Goal: Task Accomplishment & Management: Use online tool/utility

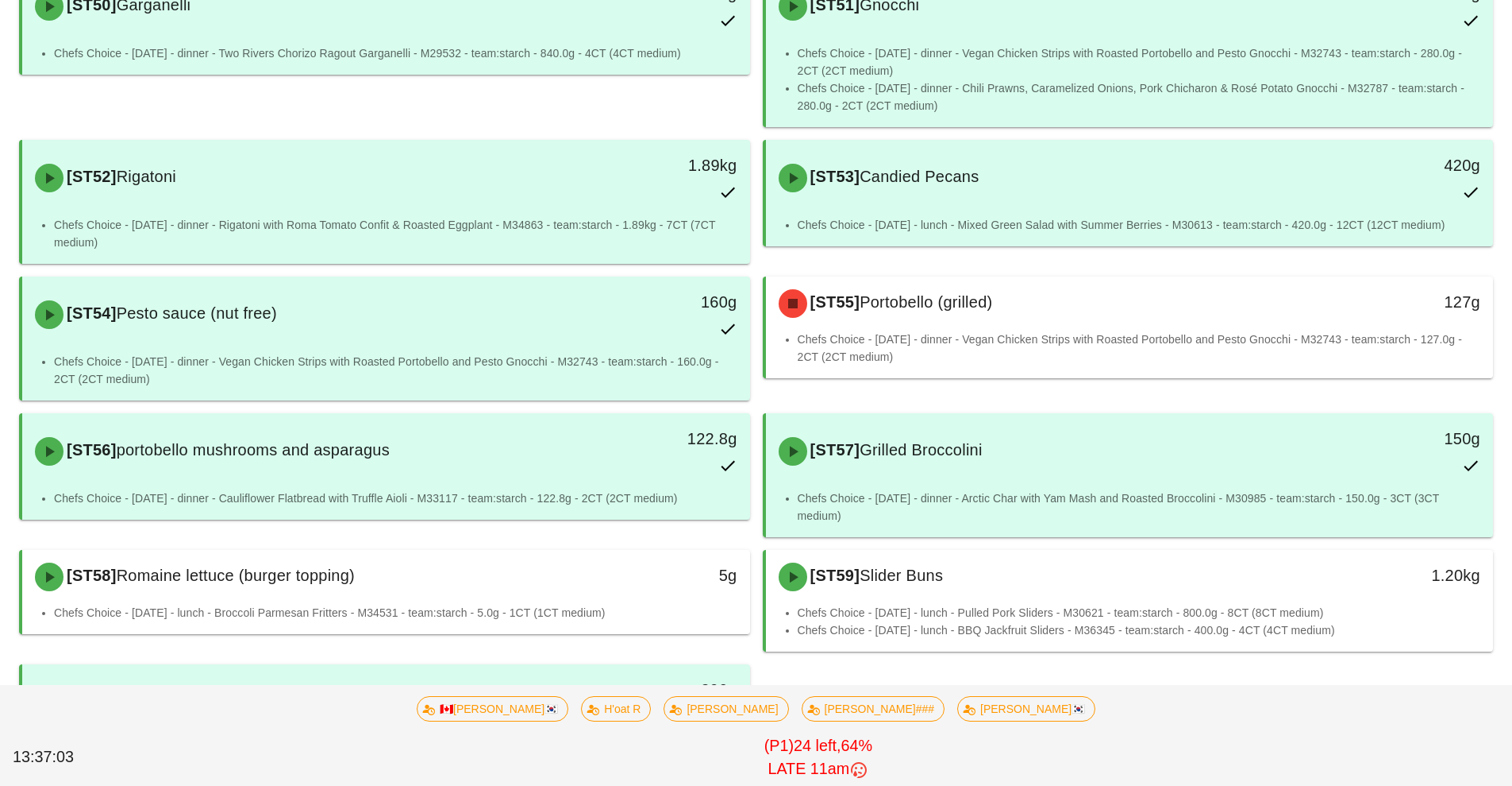
scroll to position [1239, 0]
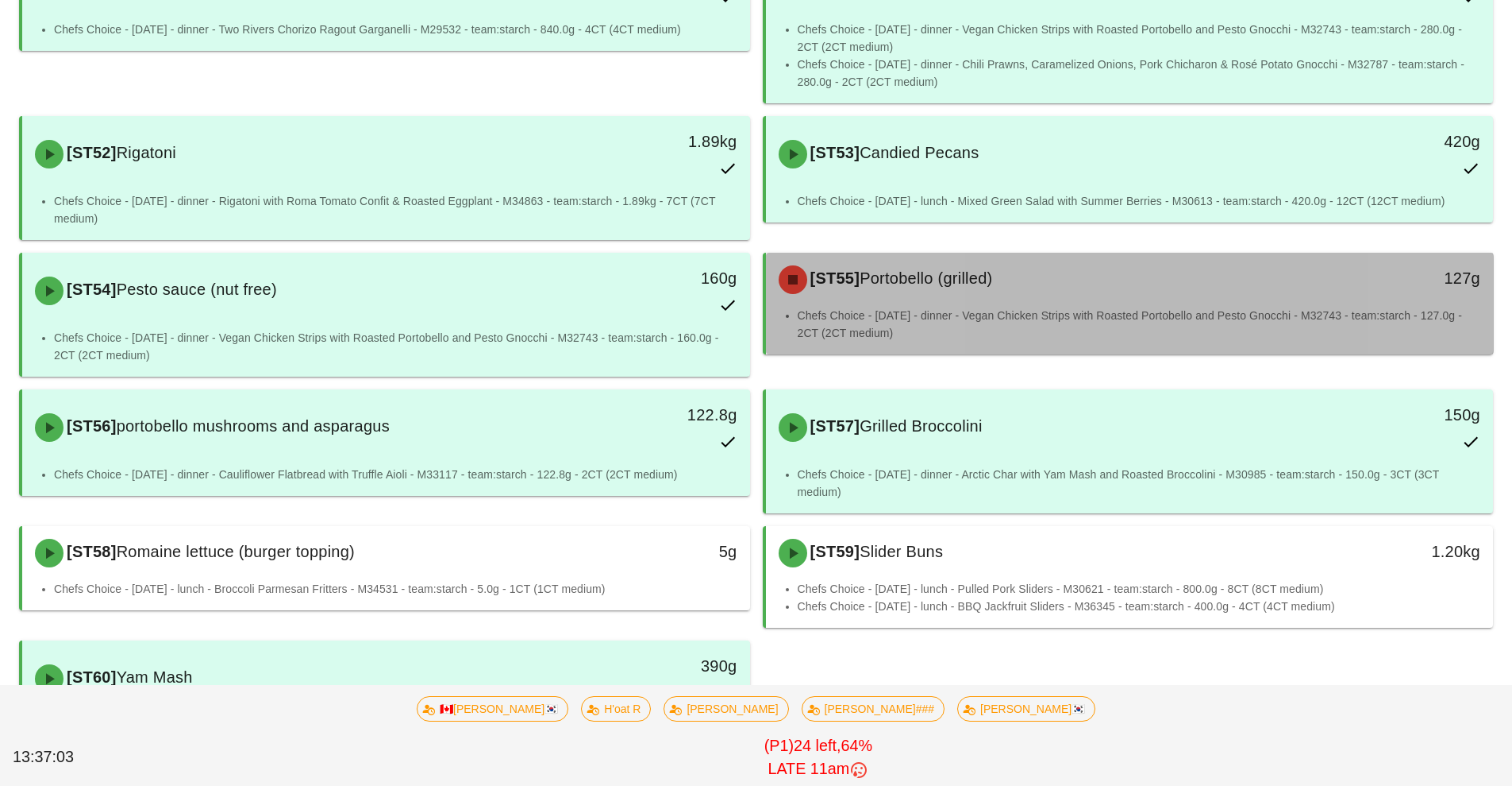
click at [1133, 327] on li "Chefs Choice - [DATE] - dinner - Vegan Chicken Strips with Roasted Portobello a…" at bounding box center [1140, 324] width 684 height 35
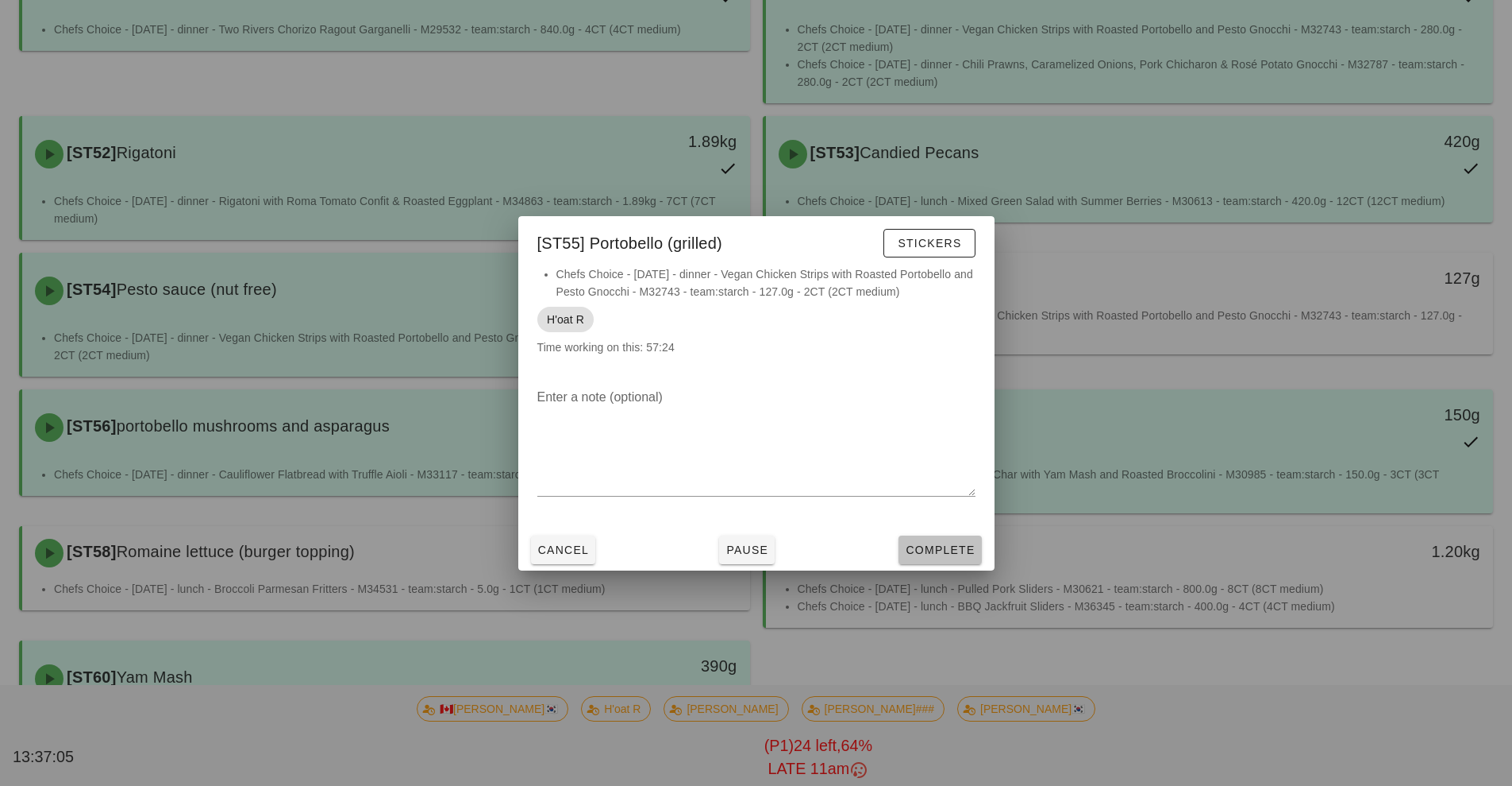
click at [940, 548] on span "Complete" at bounding box center [939, 549] width 70 height 13
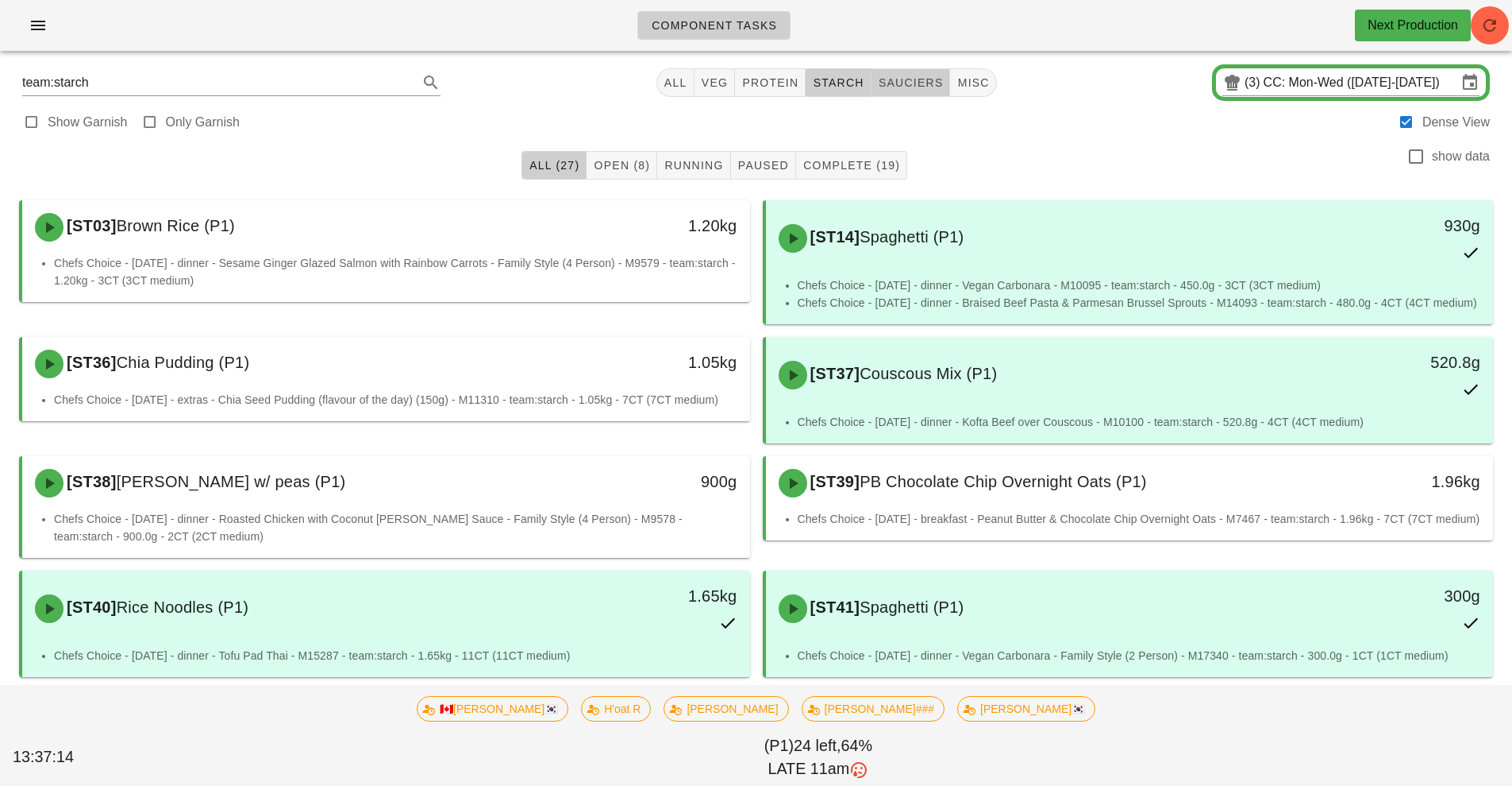
click at [914, 82] on span "sauciers" at bounding box center [911, 82] width 66 height 13
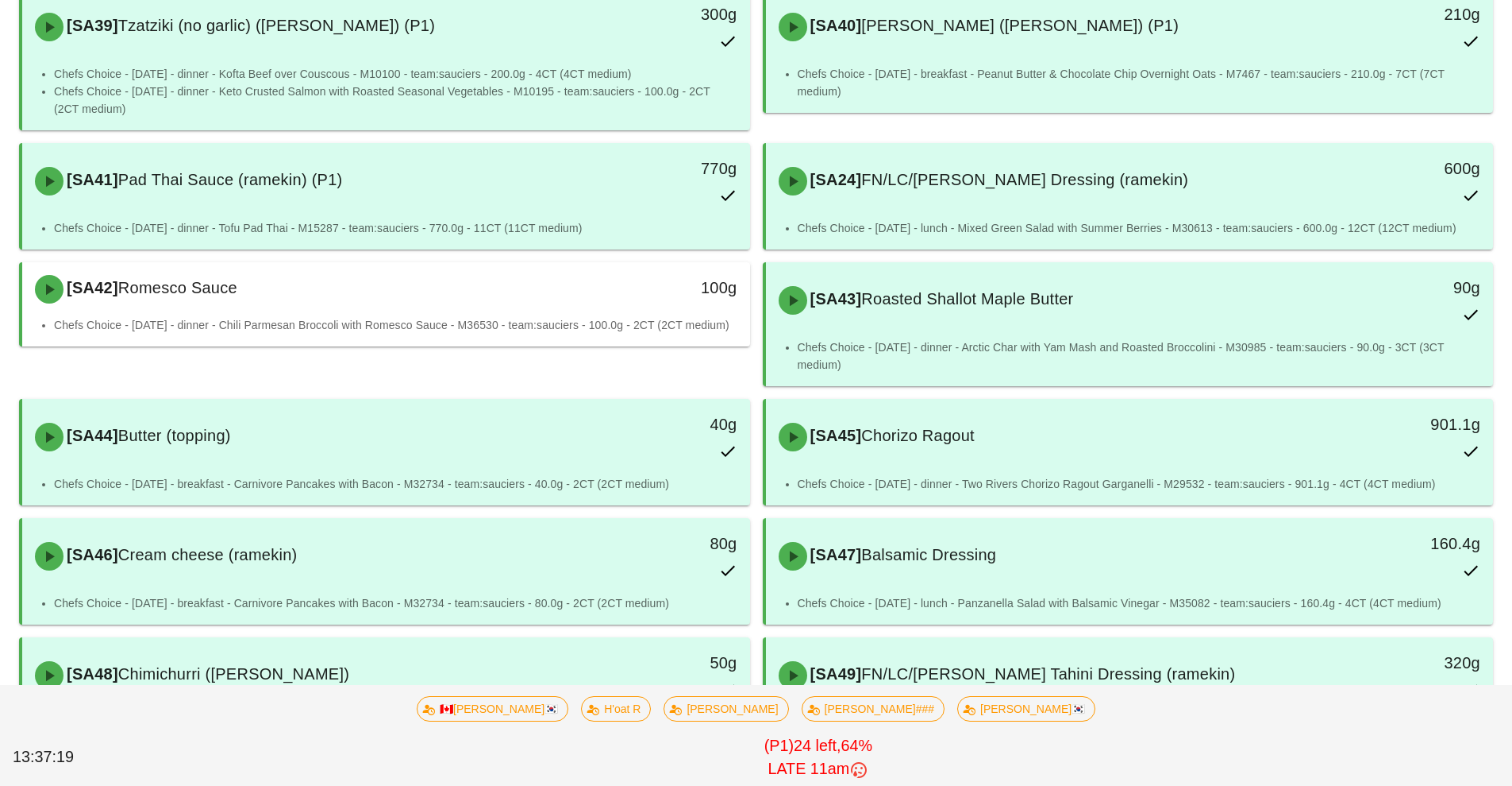
scroll to position [900, 0]
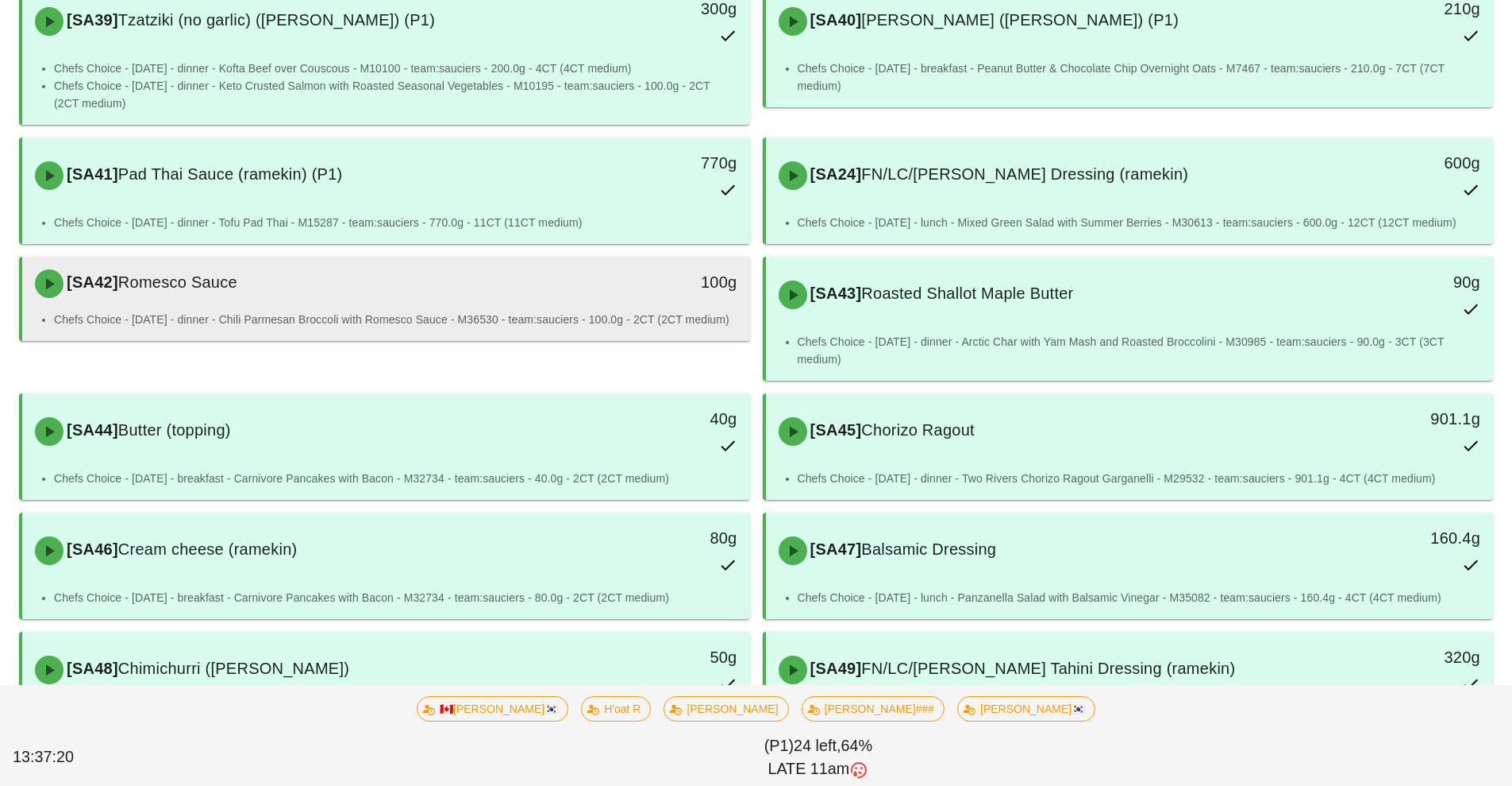
click at [387, 312] on li "Chefs Choice - [DATE] - dinner - Chili Parmesan Broccoli with Romesco Sauce - M…" at bounding box center [396, 319] width 684 height 17
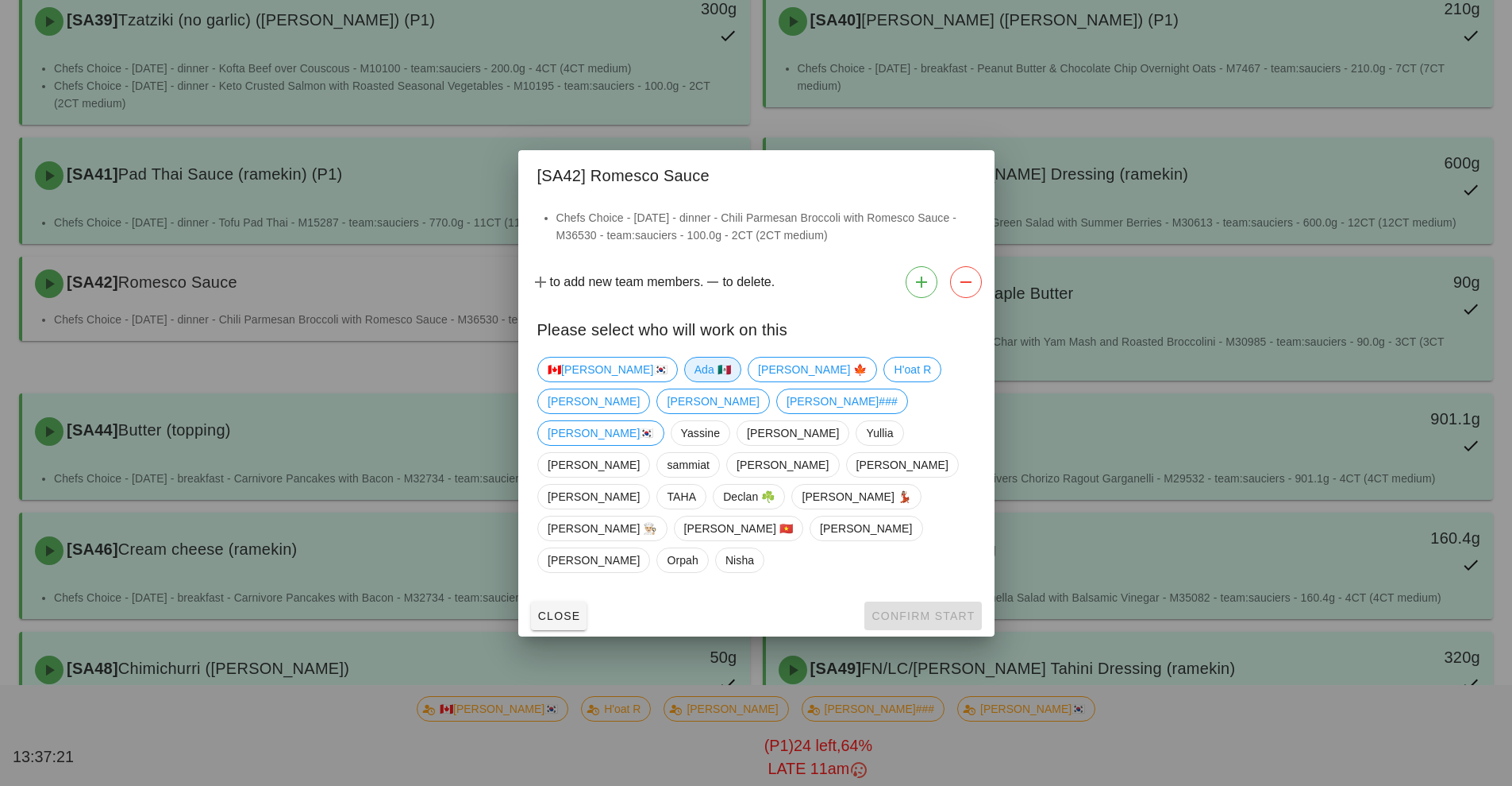
click at [694, 381] on span "Ada 🇲🇽" at bounding box center [712, 369] width 37 height 24
click at [913, 609] on span "Confirm Start" at bounding box center [922, 615] width 104 height 13
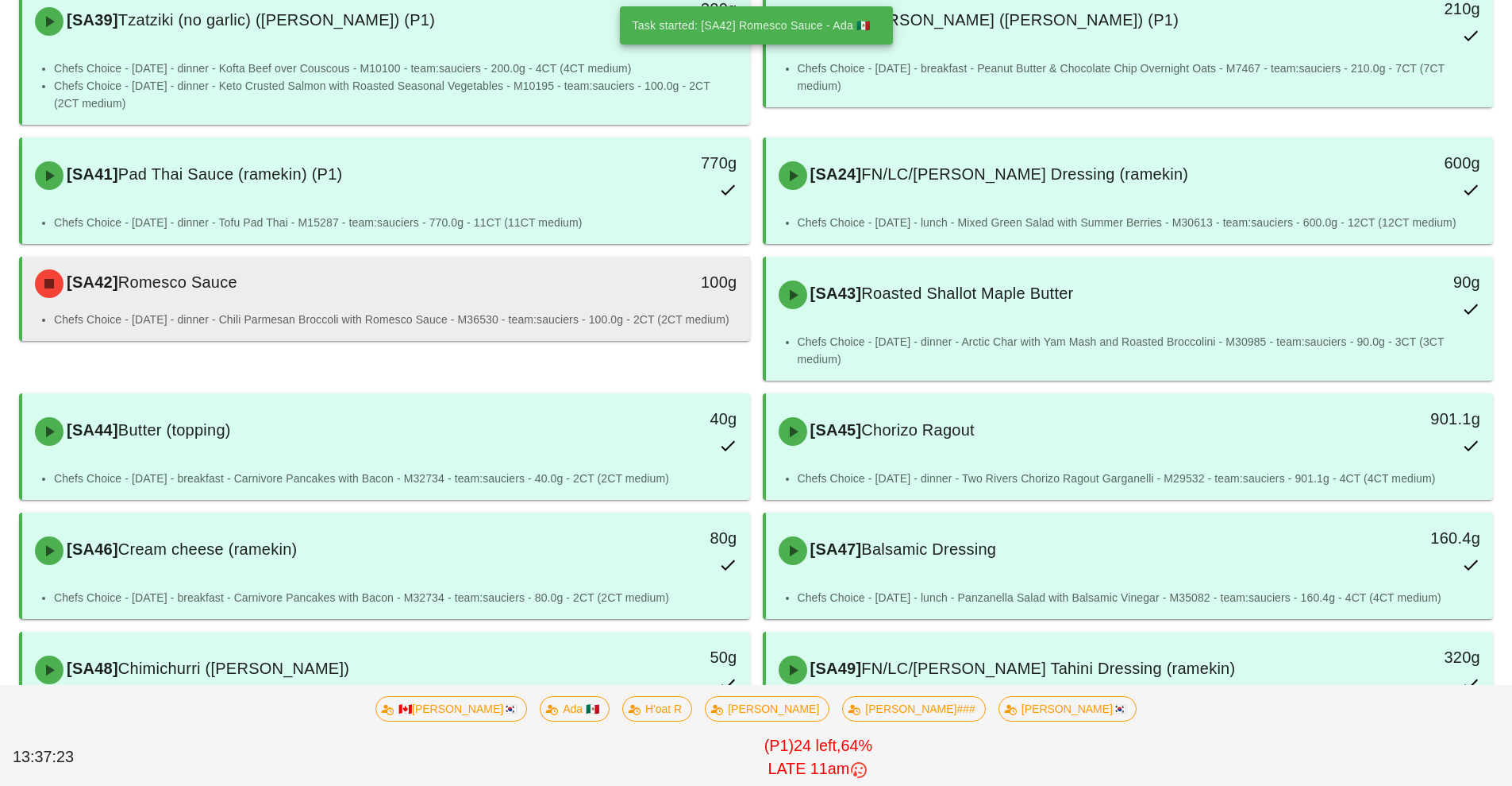
click at [591, 326] on li "Chefs Choice - [DATE] - dinner - Chili Parmesan Broccoli with Romesco Sauce - M…" at bounding box center [396, 319] width 684 height 17
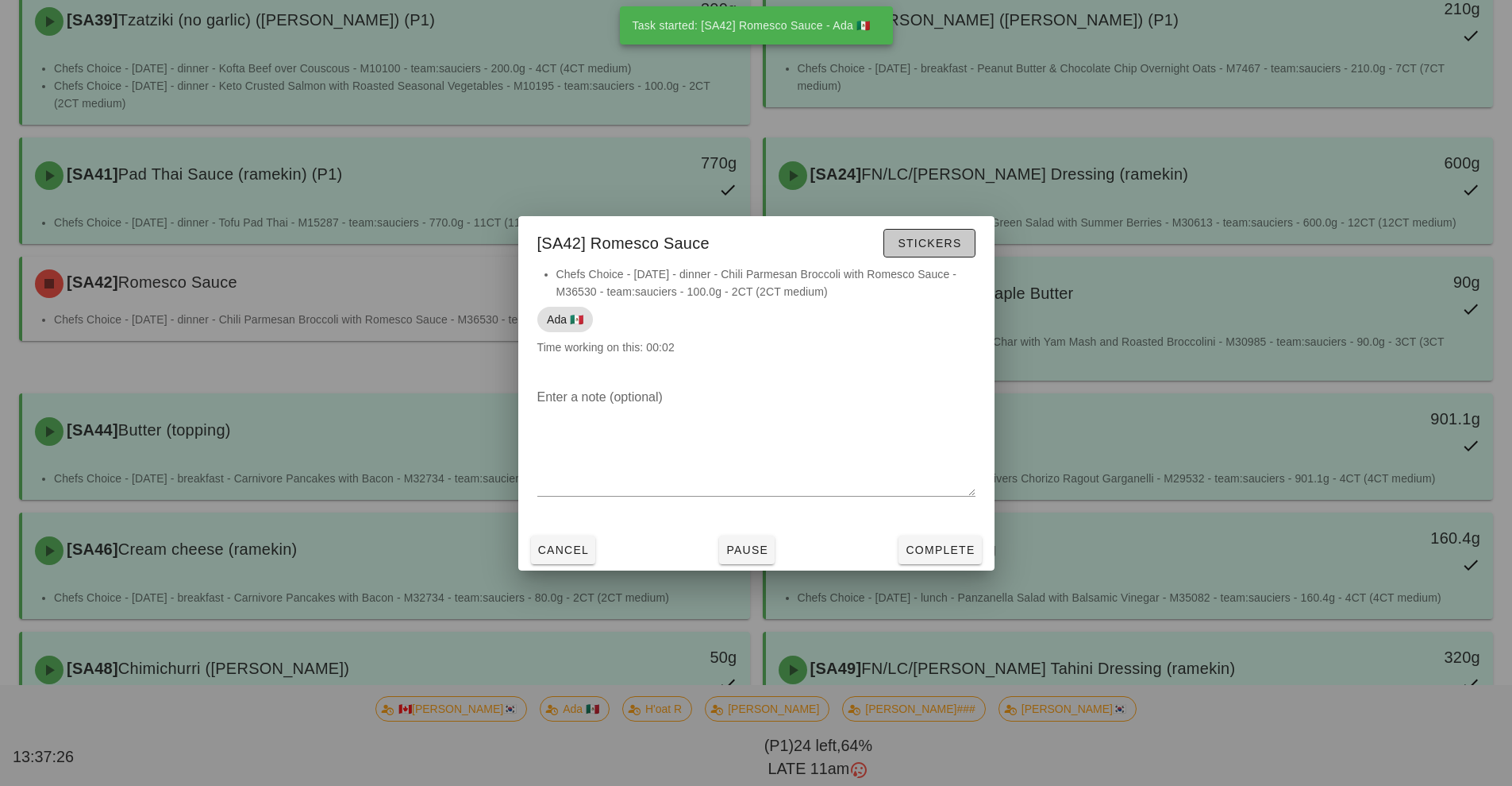
click at [945, 249] on span "Stickers" at bounding box center [929, 243] width 64 height 13
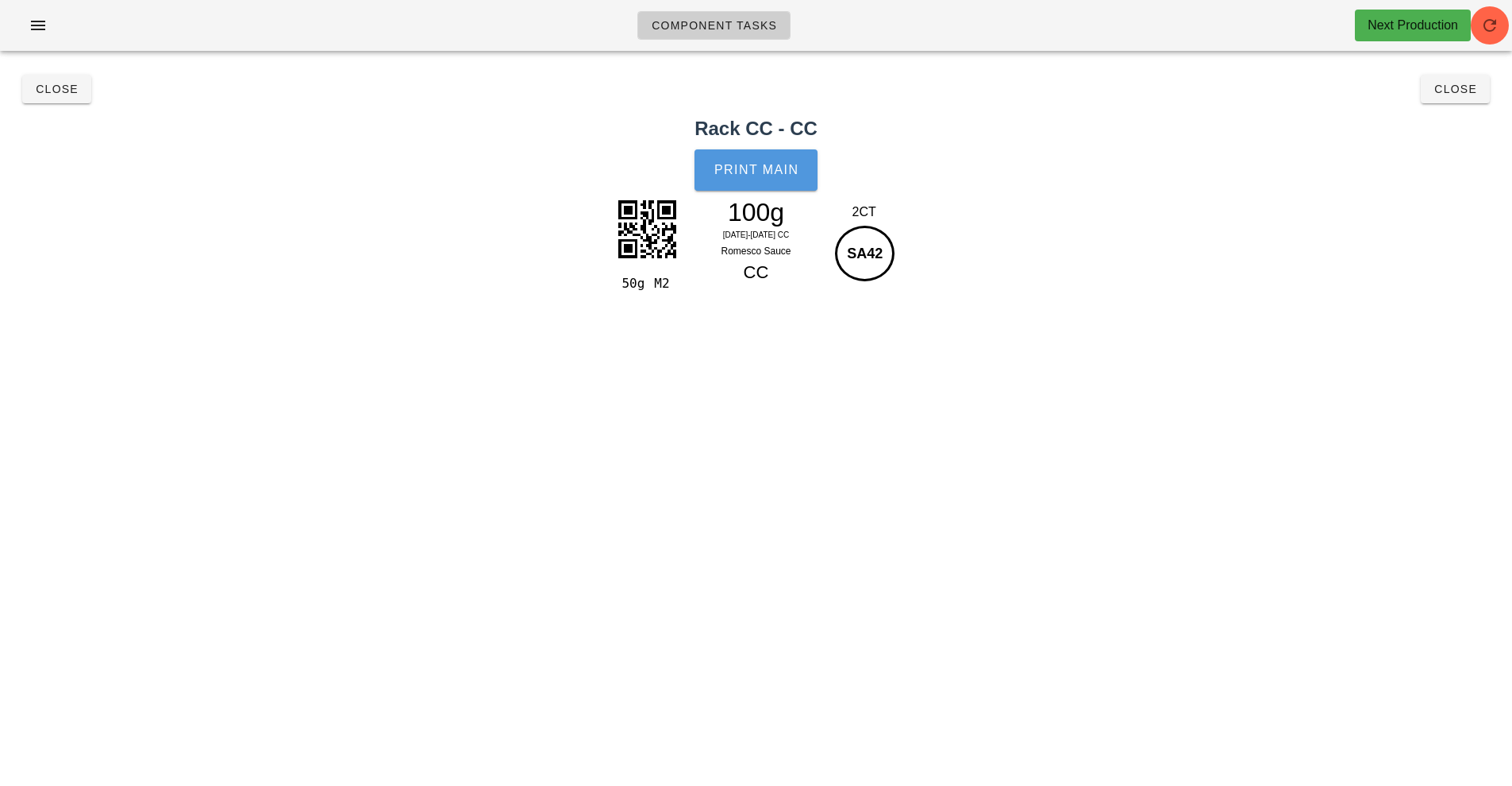
click at [784, 166] on span "Print Main" at bounding box center [756, 169] width 86 height 15
click at [1448, 99] on button "Close" at bounding box center [1455, 89] width 69 height 29
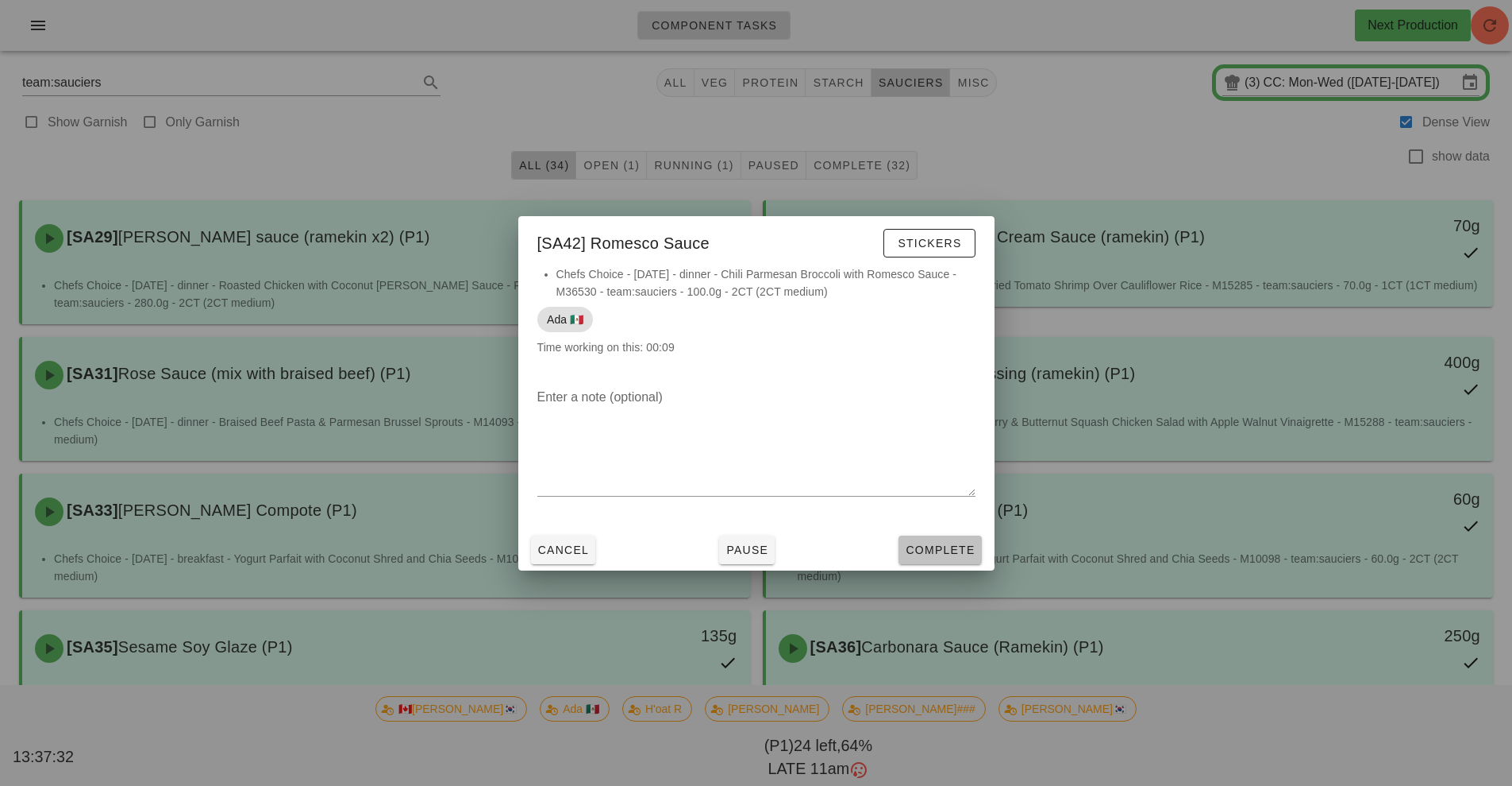
click at [949, 553] on span "Complete" at bounding box center [939, 549] width 70 height 13
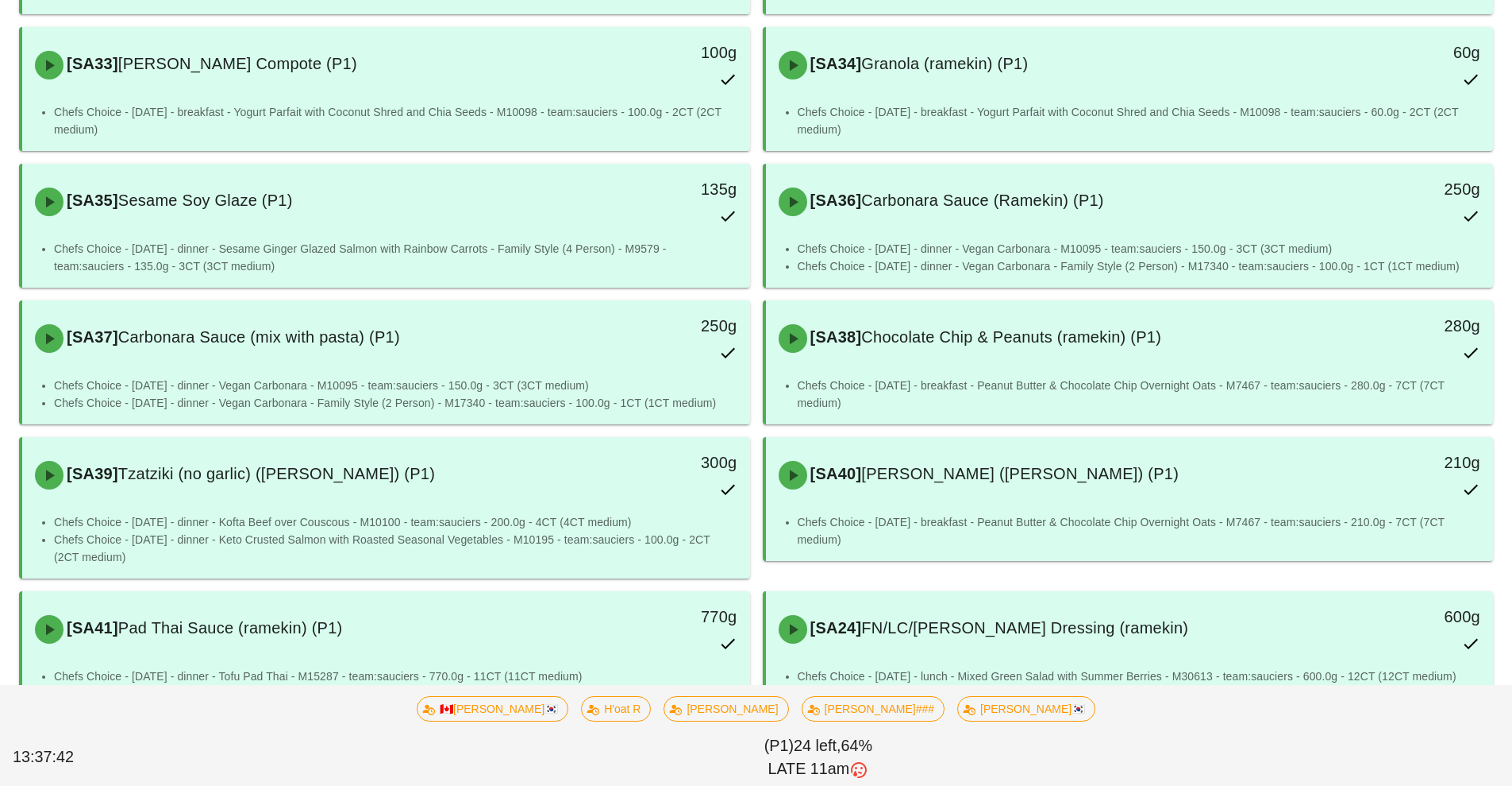
scroll to position [743, 0]
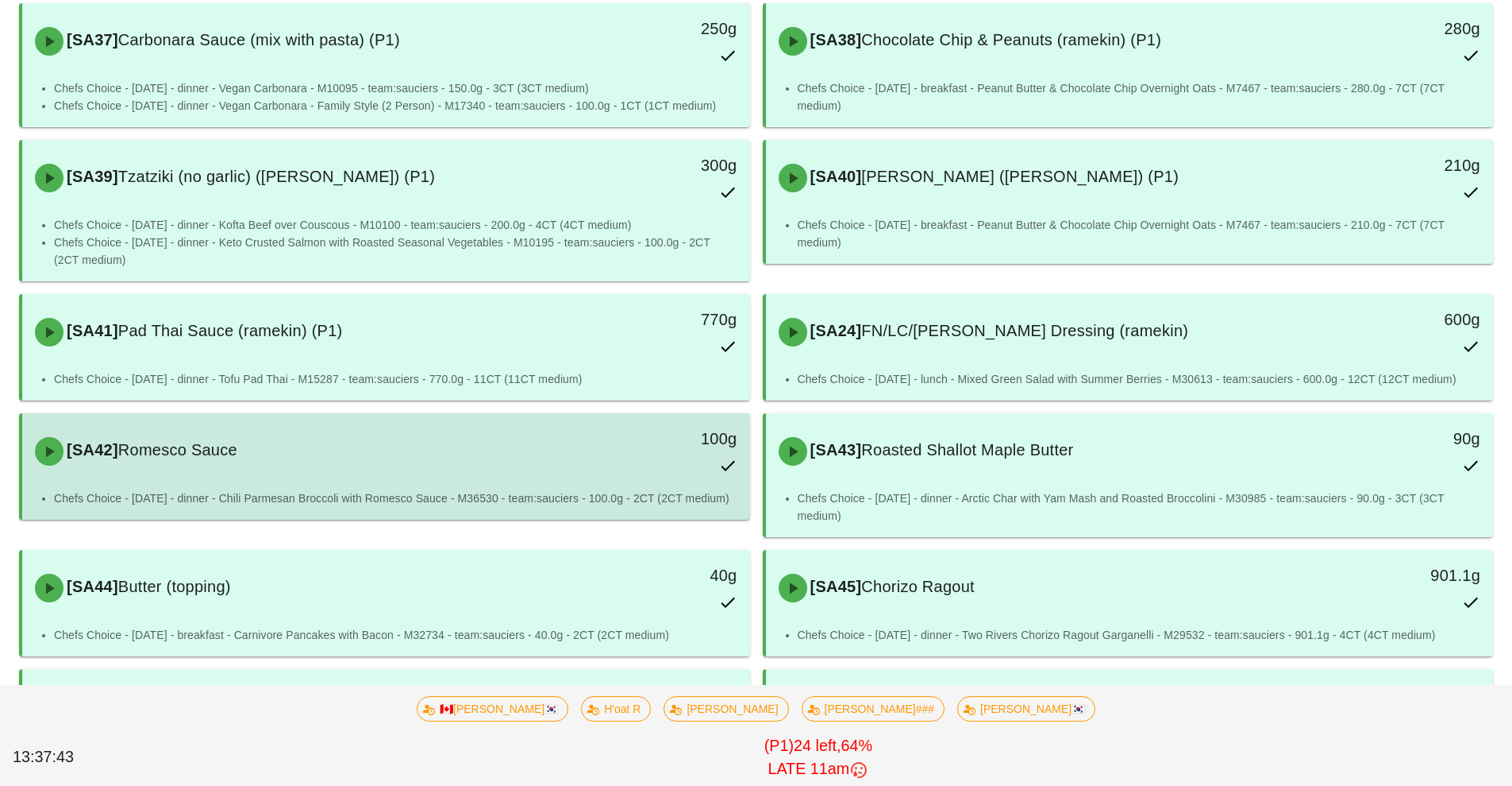
click at [564, 476] on div "[SA42] Romesco Sauce 100g" at bounding box center [386, 451] width 722 height 70
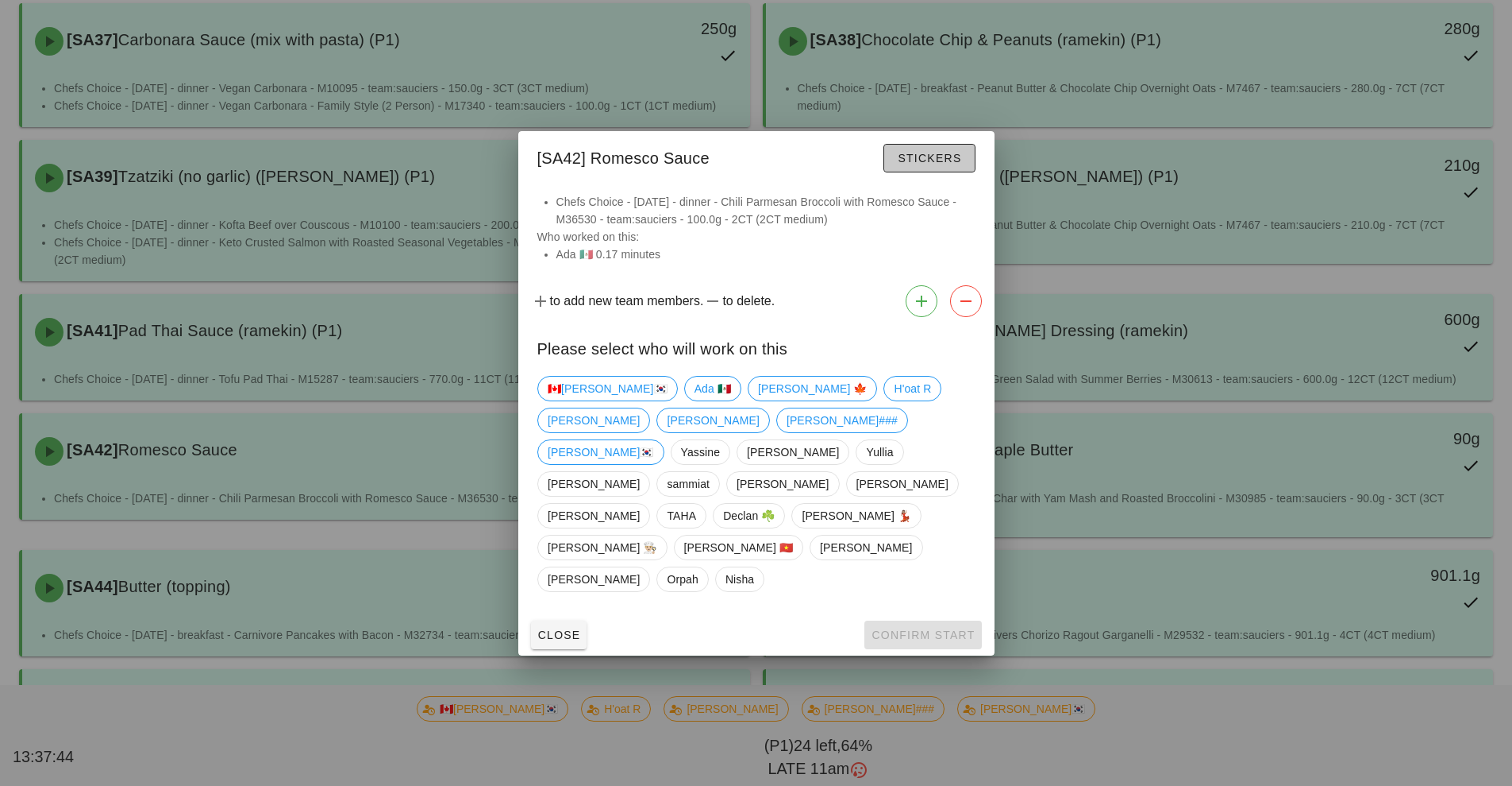
click at [943, 165] on span "Stickers" at bounding box center [929, 158] width 64 height 13
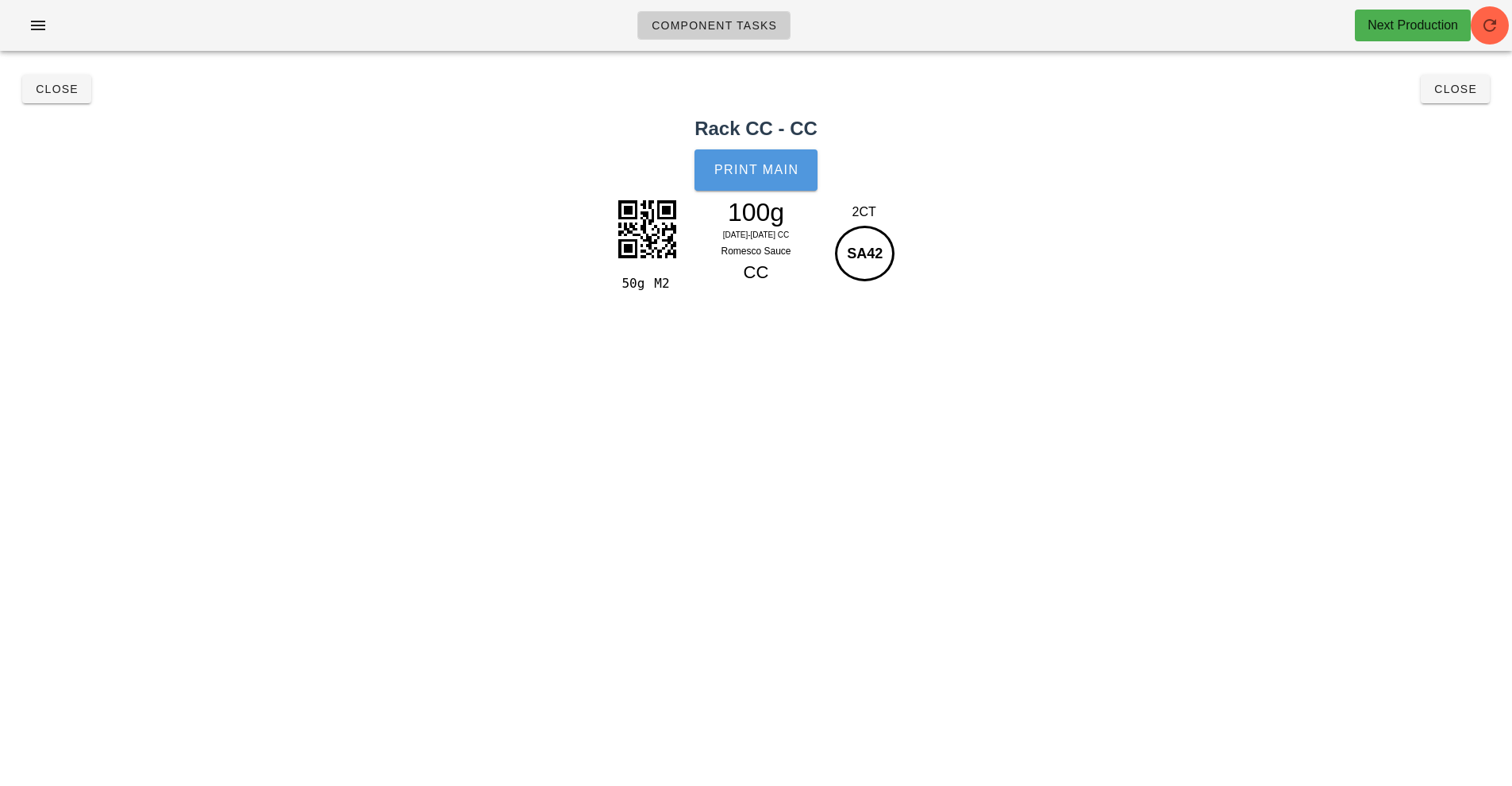
click at [766, 174] on span "Print Main" at bounding box center [756, 169] width 86 height 15
click at [1468, 102] on button "Close" at bounding box center [1455, 89] width 69 height 29
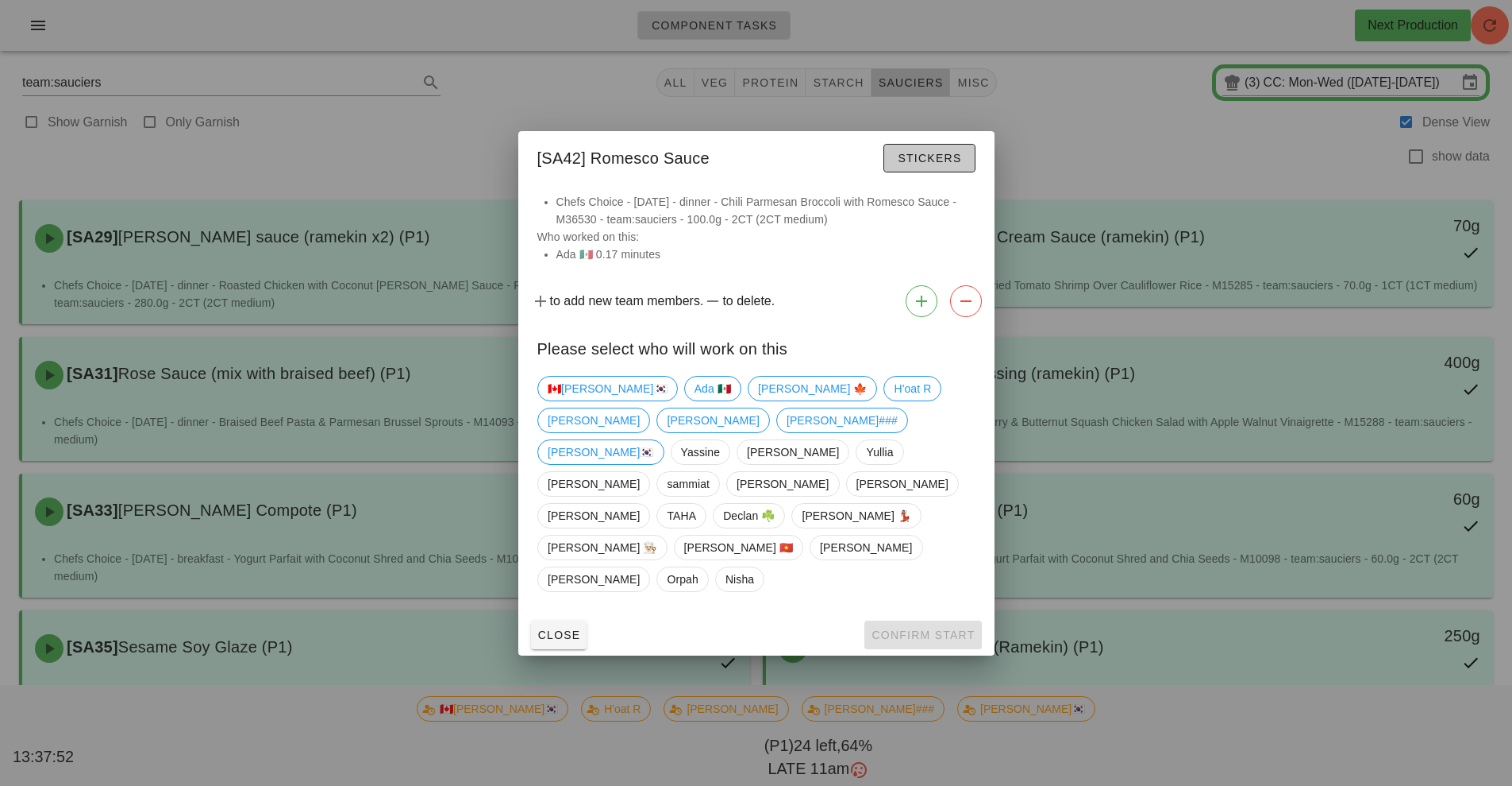
click at [964, 172] on button "Stickers" at bounding box center [929, 159] width 91 height 29
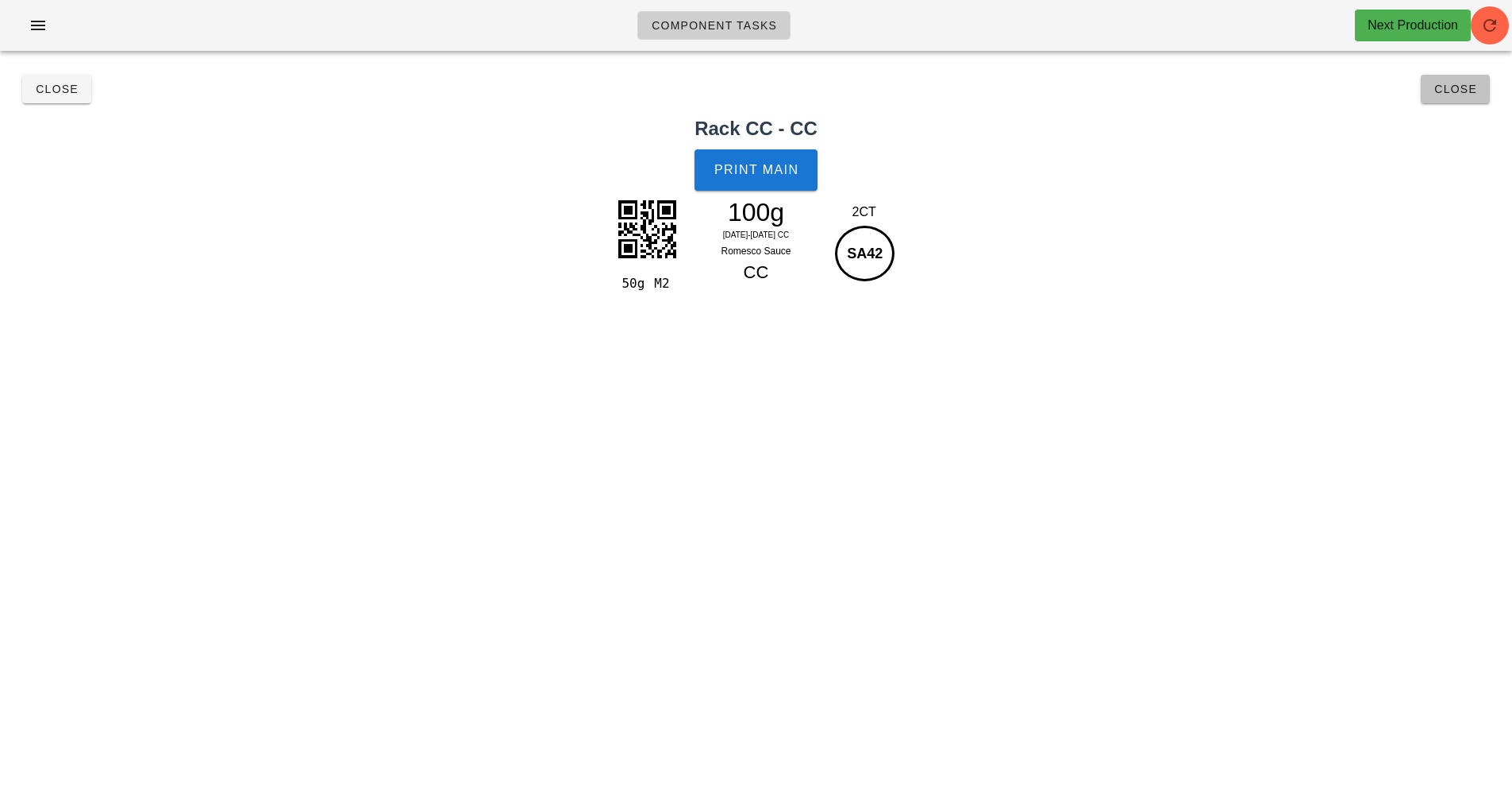
click at [1455, 90] on span "Close" at bounding box center [1455, 88] width 44 height 13
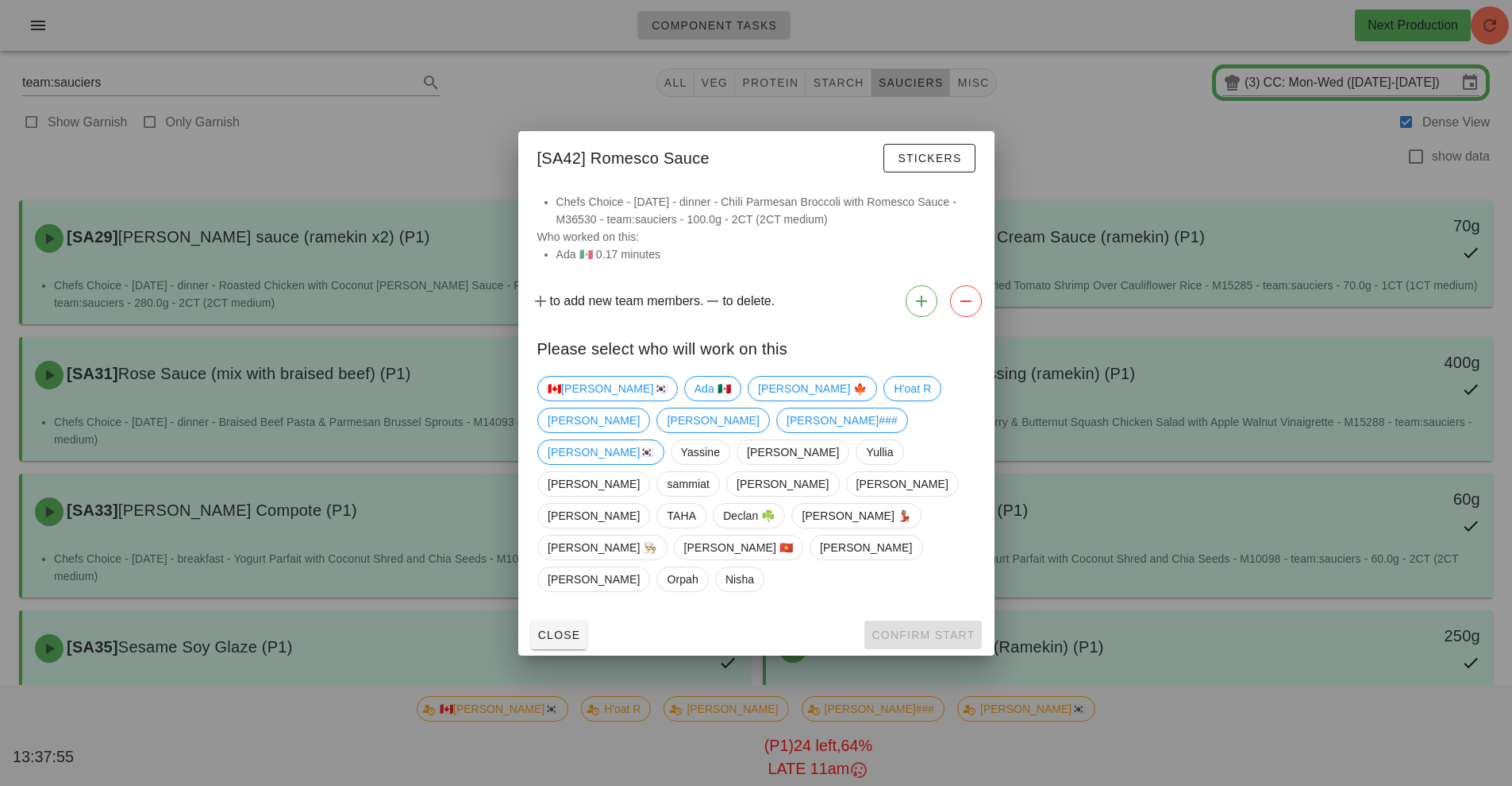
click at [1142, 166] on div at bounding box center [756, 393] width 1512 height 786
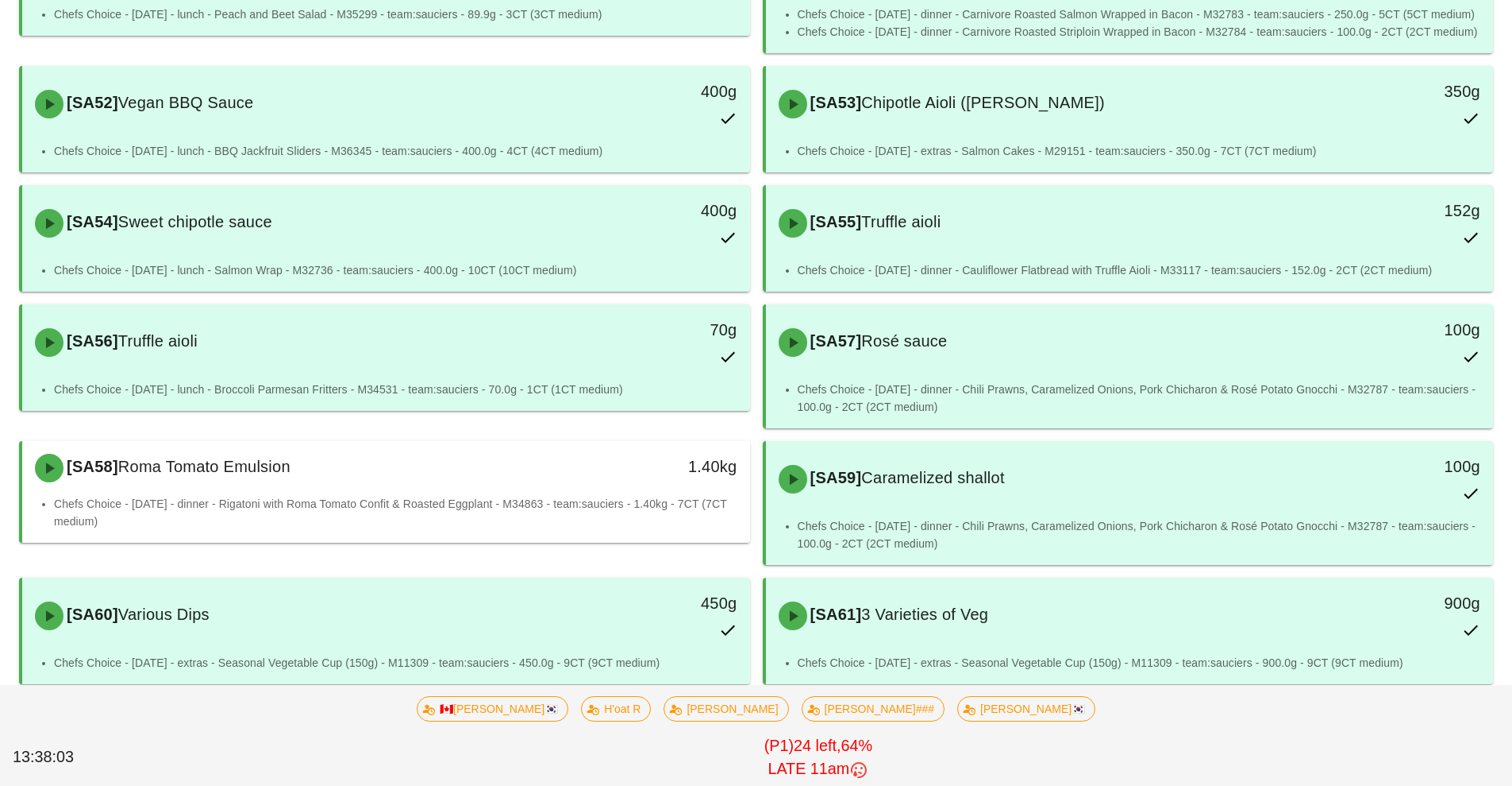
scroll to position [1734, 0]
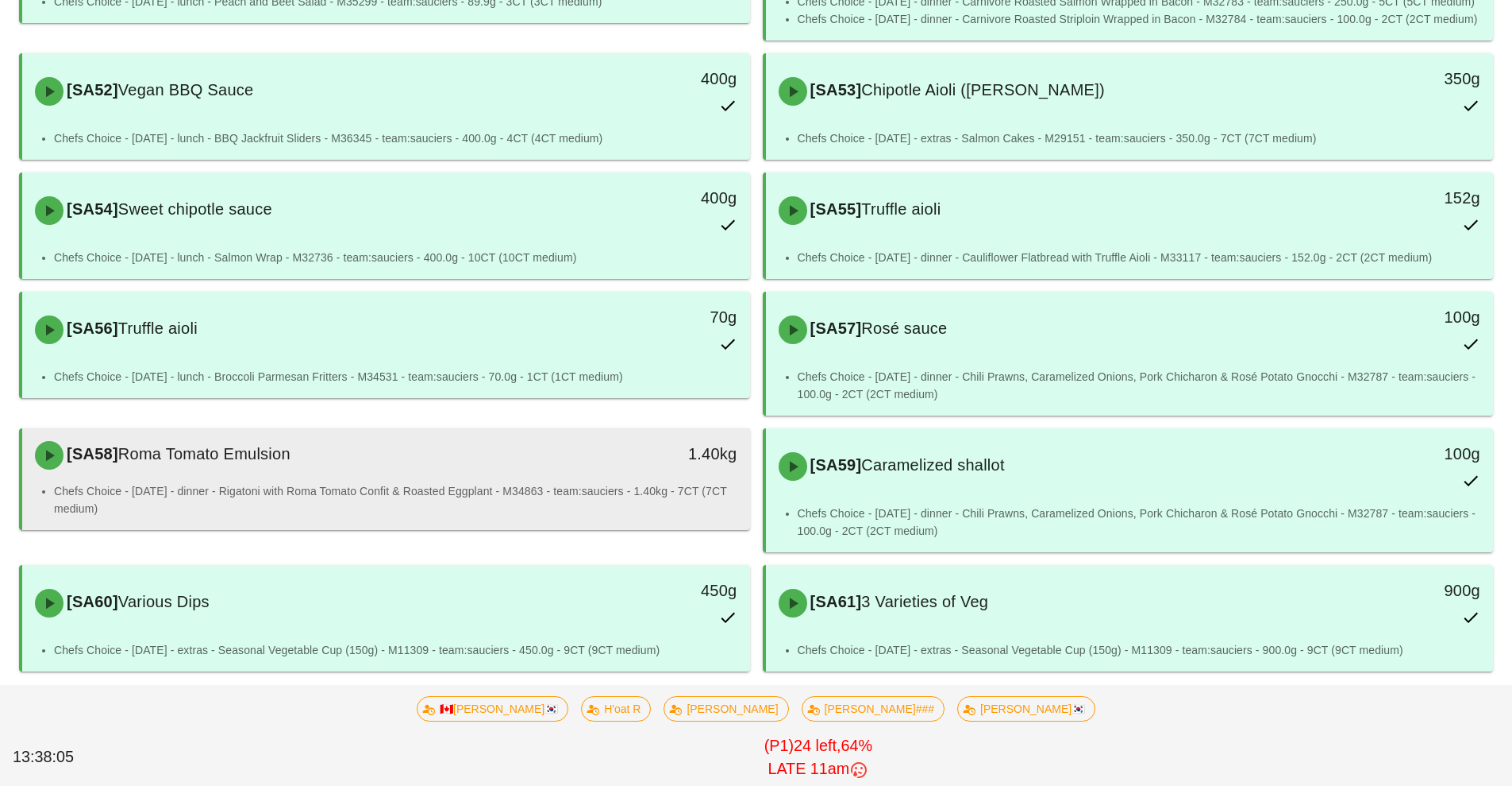
click at [376, 486] on li "Chefs Choice - [DATE] - dinner - Rigatoni with Roma Tomato Confit & Roasted Egg…" at bounding box center [396, 499] width 684 height 35
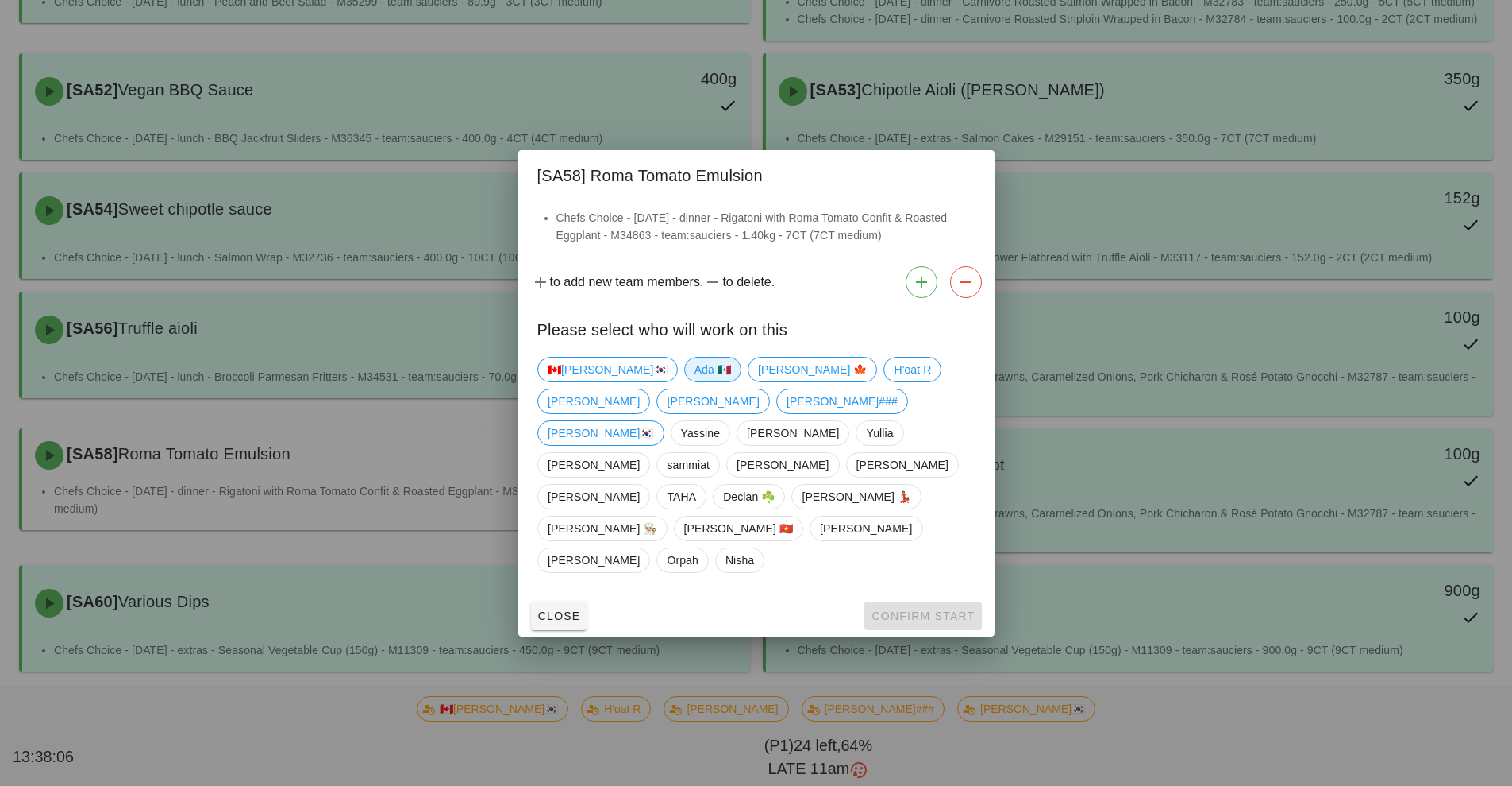
click at [694, 381] on span "Ada 🇲🇽" at bounding box center [712, 369] width 37 height 24
click at [914, 609] on span "Confirm Start" at bounding box center [922, 615] width 104 height 13
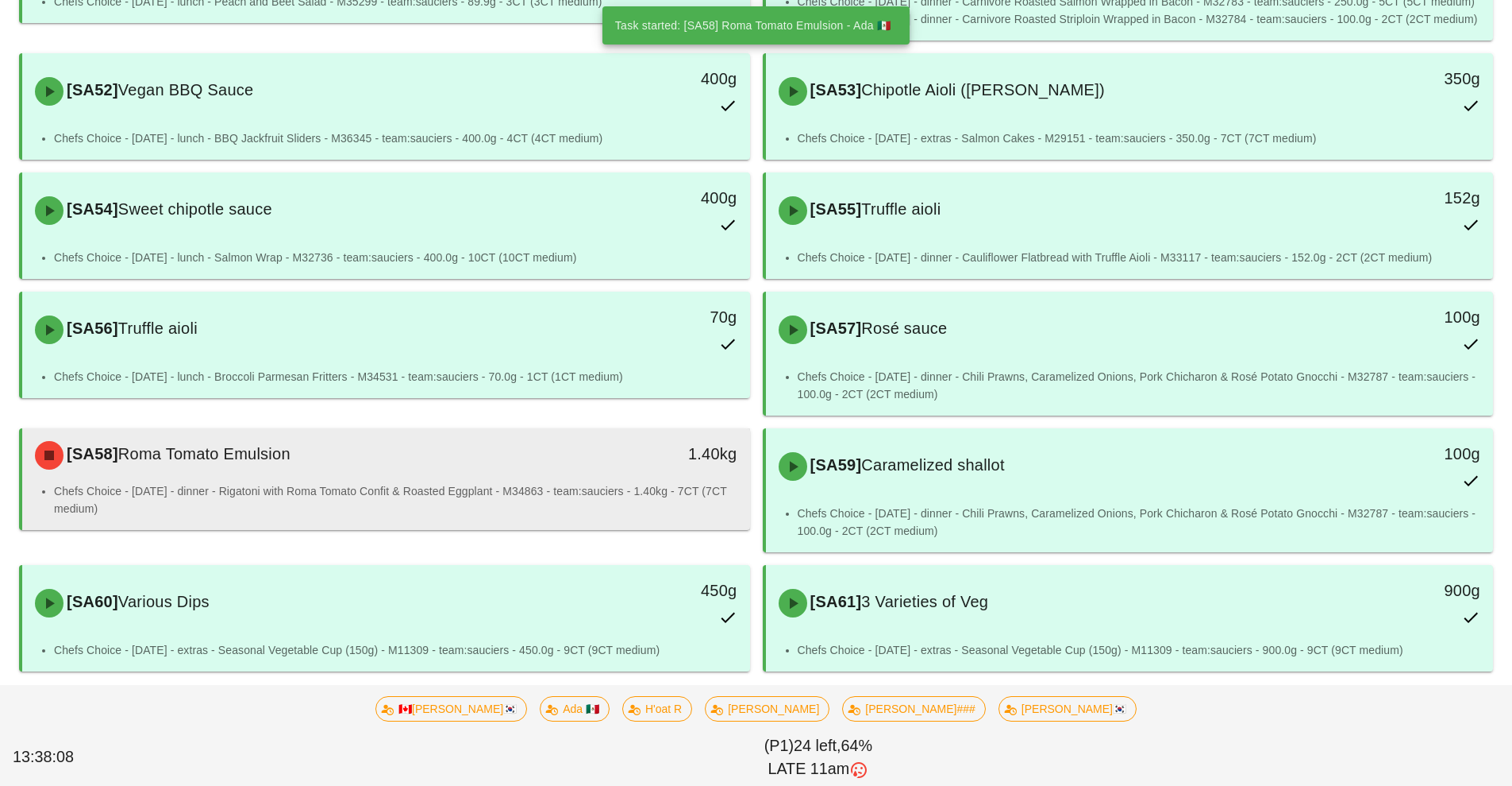
click at [636, 495] on li "Chefs Choice - [DATE] - dinner - Rigatoni with Roma Tomato Confit & Roasted Egg…" at bounding box center [396, 499] width 684 height 35
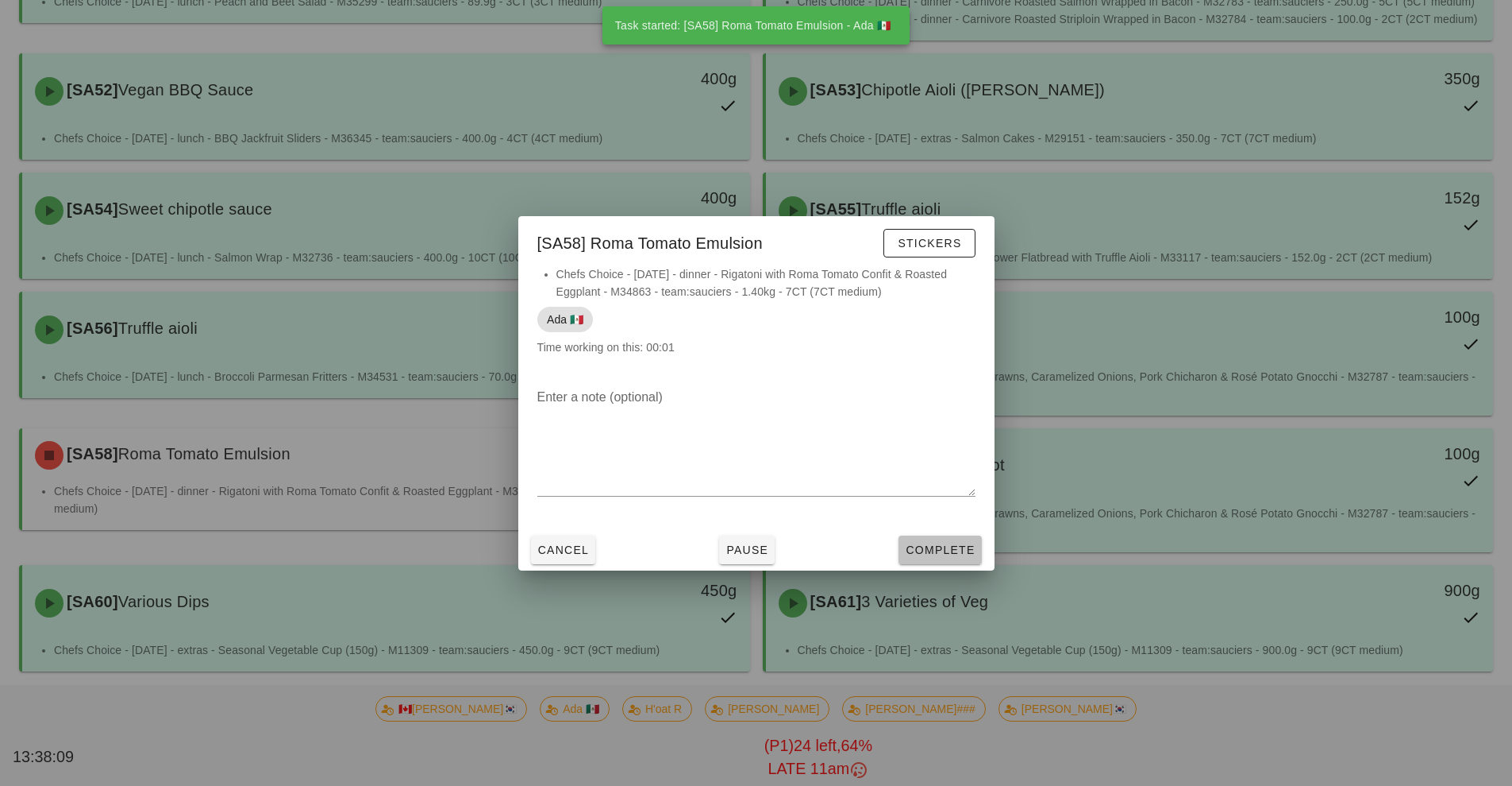
click at [947, 551] on span "Complete" at bounding box center [939, 549] width 70 height 13
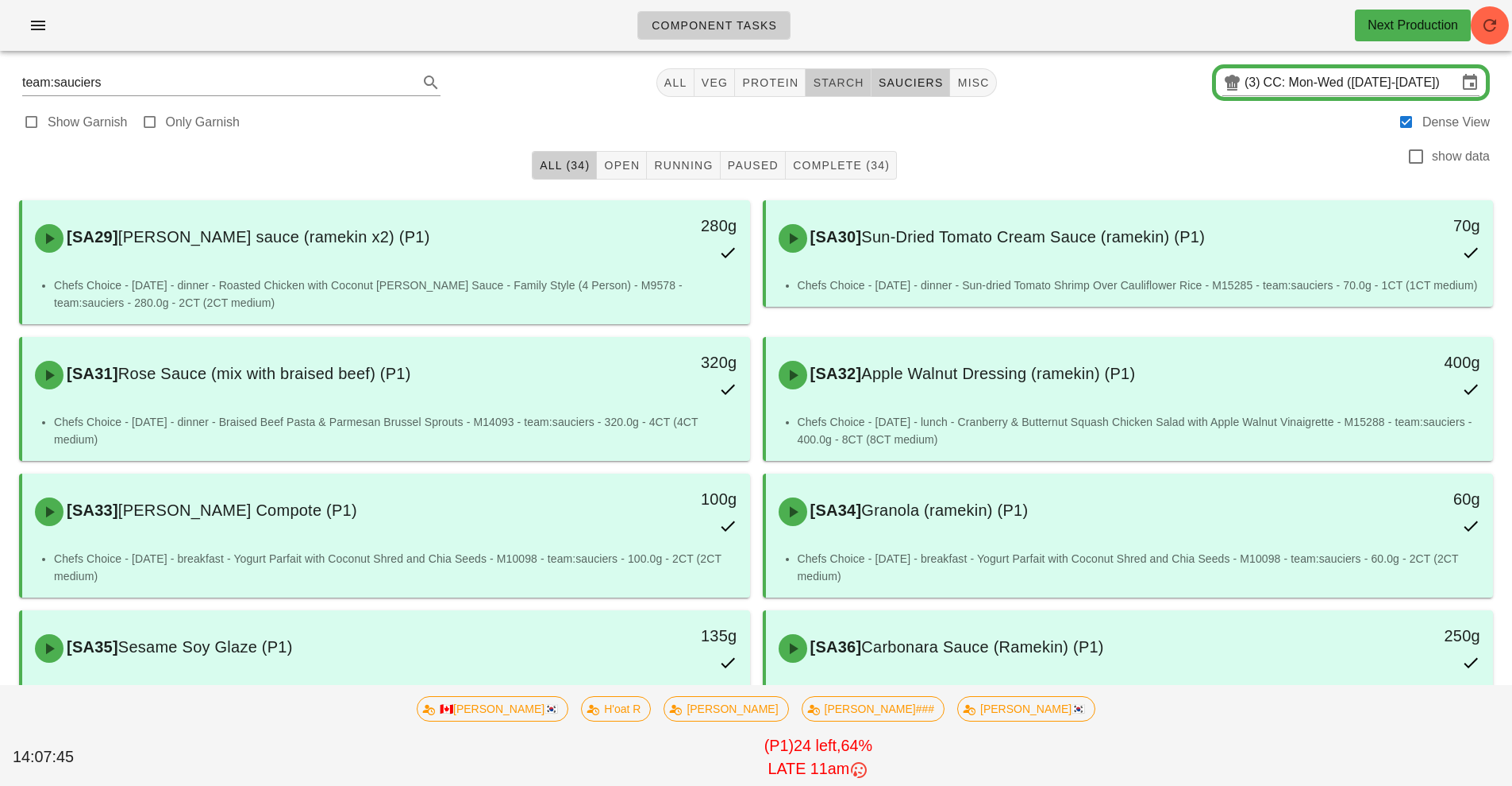
click at [845, 81] on span "starch" at bounding box center [837, 82] width 51 height 13
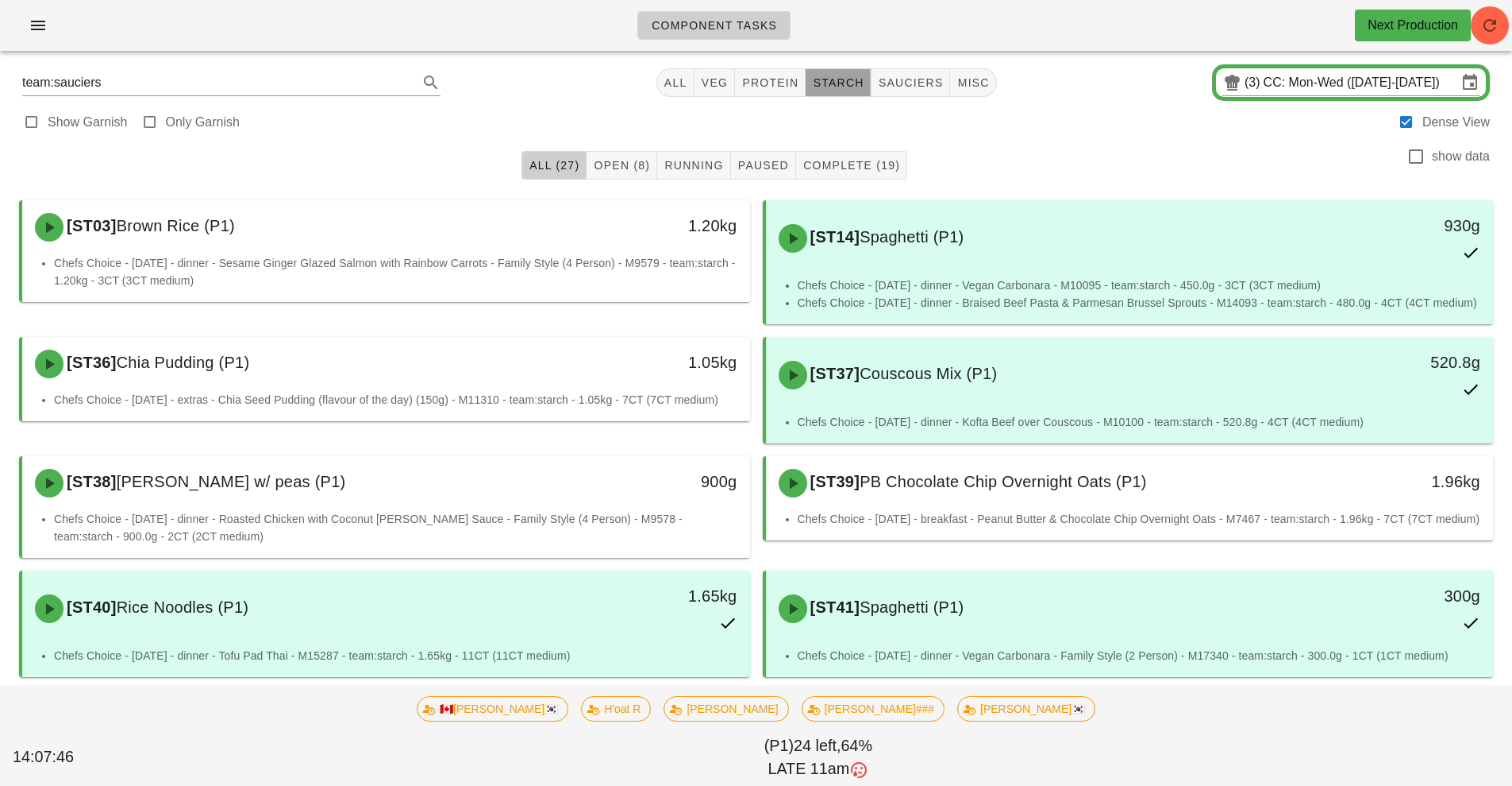
type input "team:starch"
click at [837, 95] on button "starch" at bounding box center [838, 83] width 65 height 29
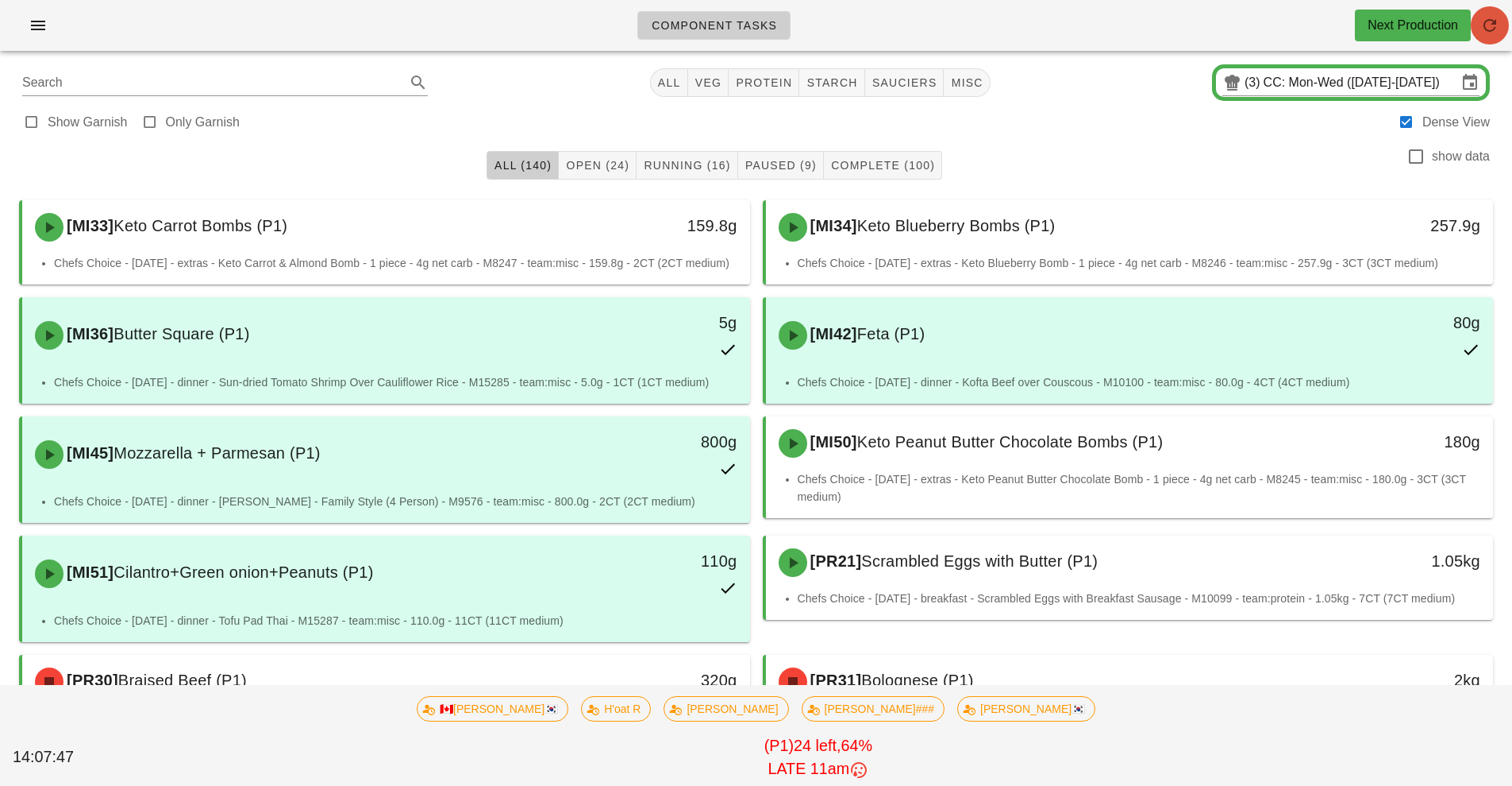
click at [1502, 35] on button "button" at bounding box center [1490, 25] width 38 height 38
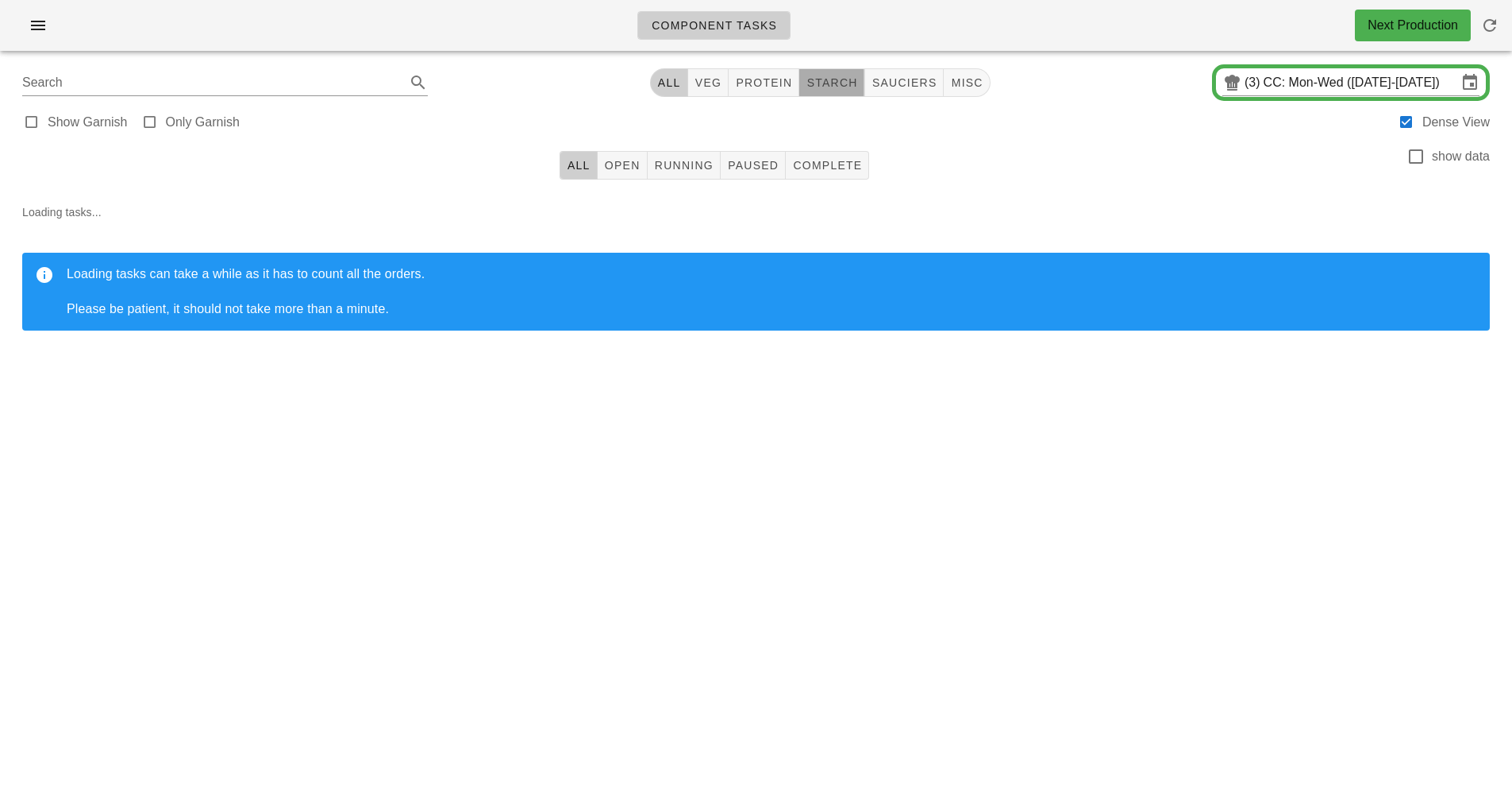
click at [833, 82] on span "starch" at bounding box center [831, 82] width 51 height 13
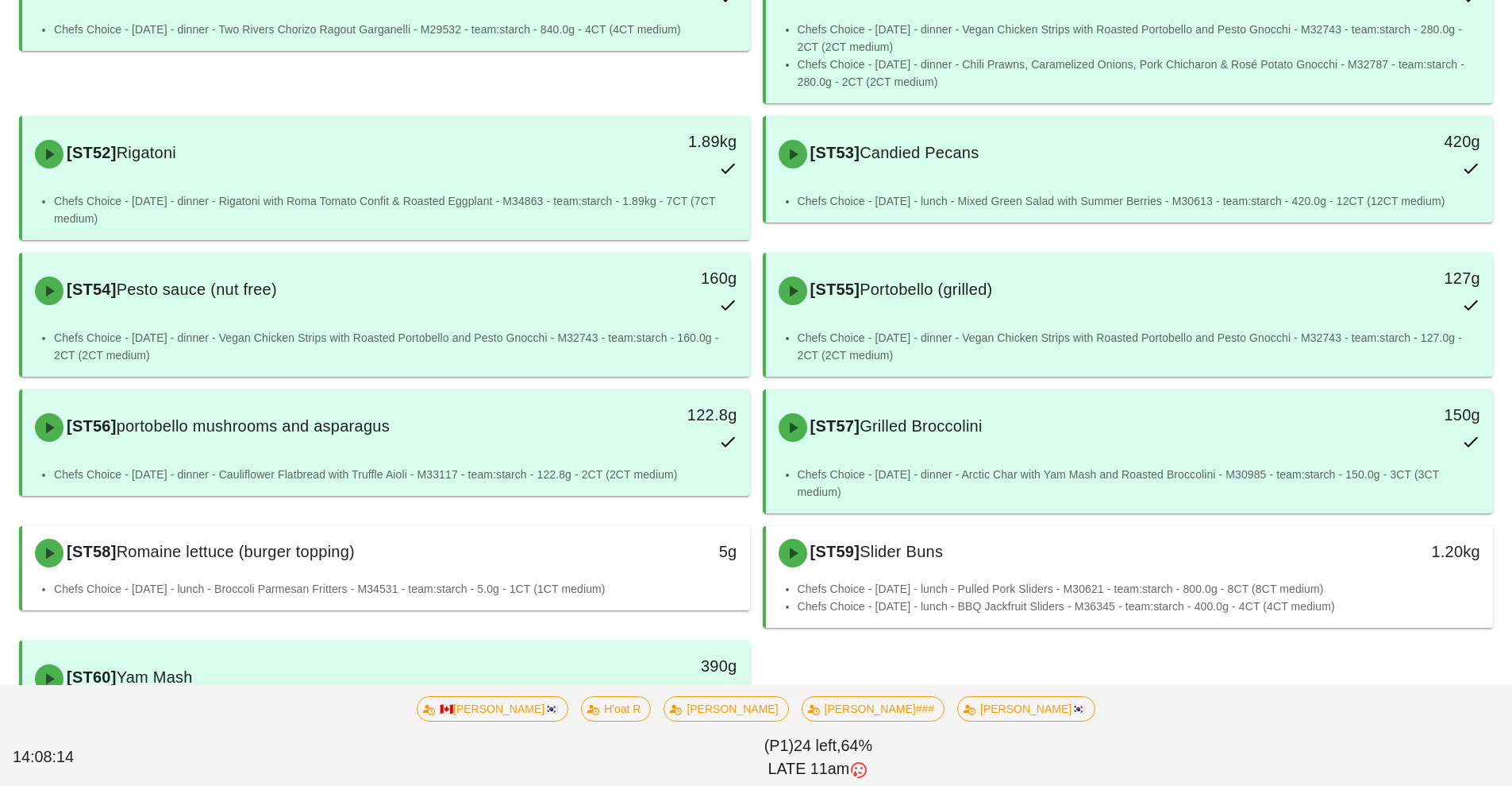
scroll to position [1332, 0]
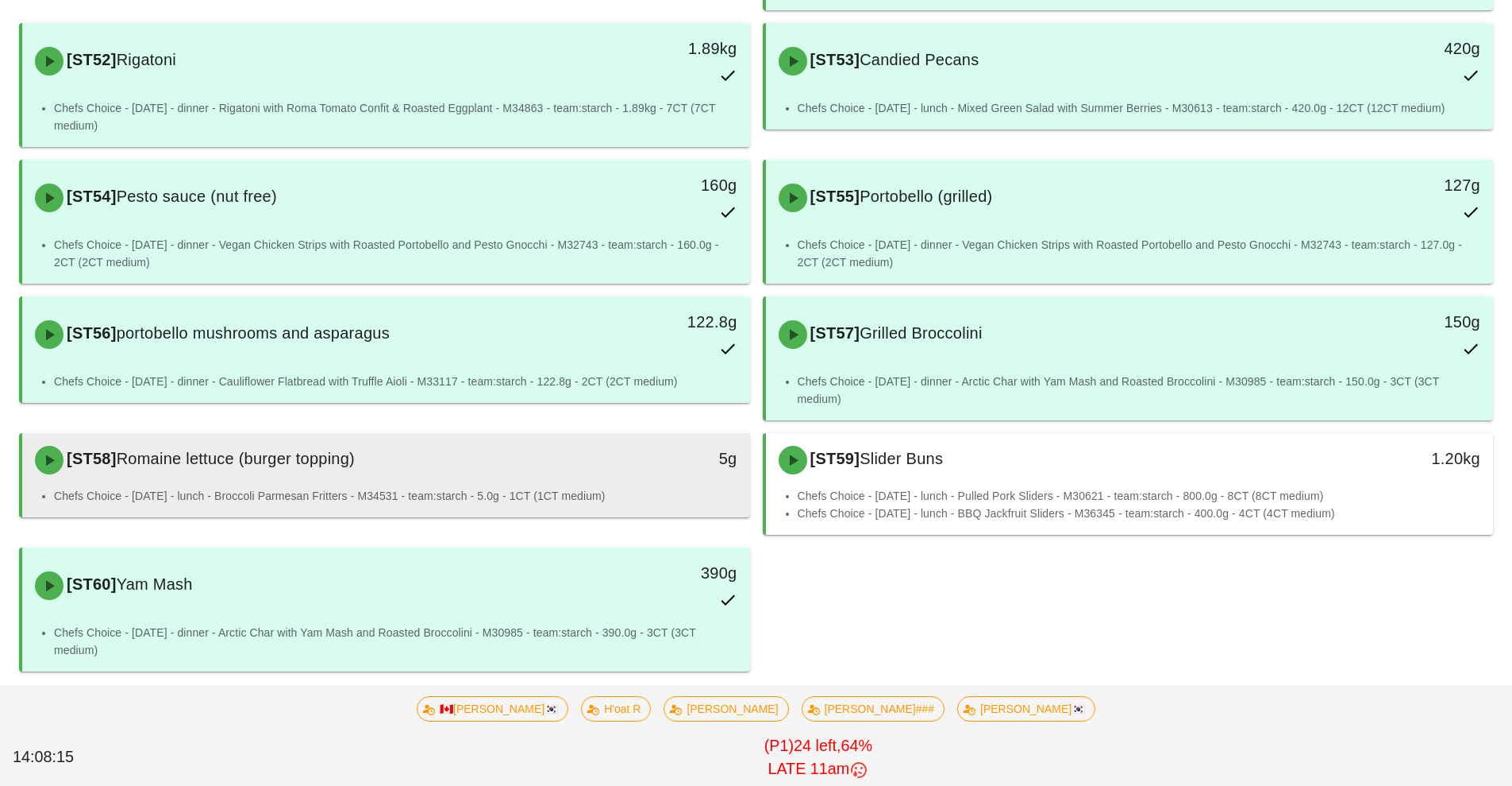
click at [534, 485] on div "[ST58] Romaine lettuce (burger topping) 5g" at bounding box center [386, 460] width 727 height 54
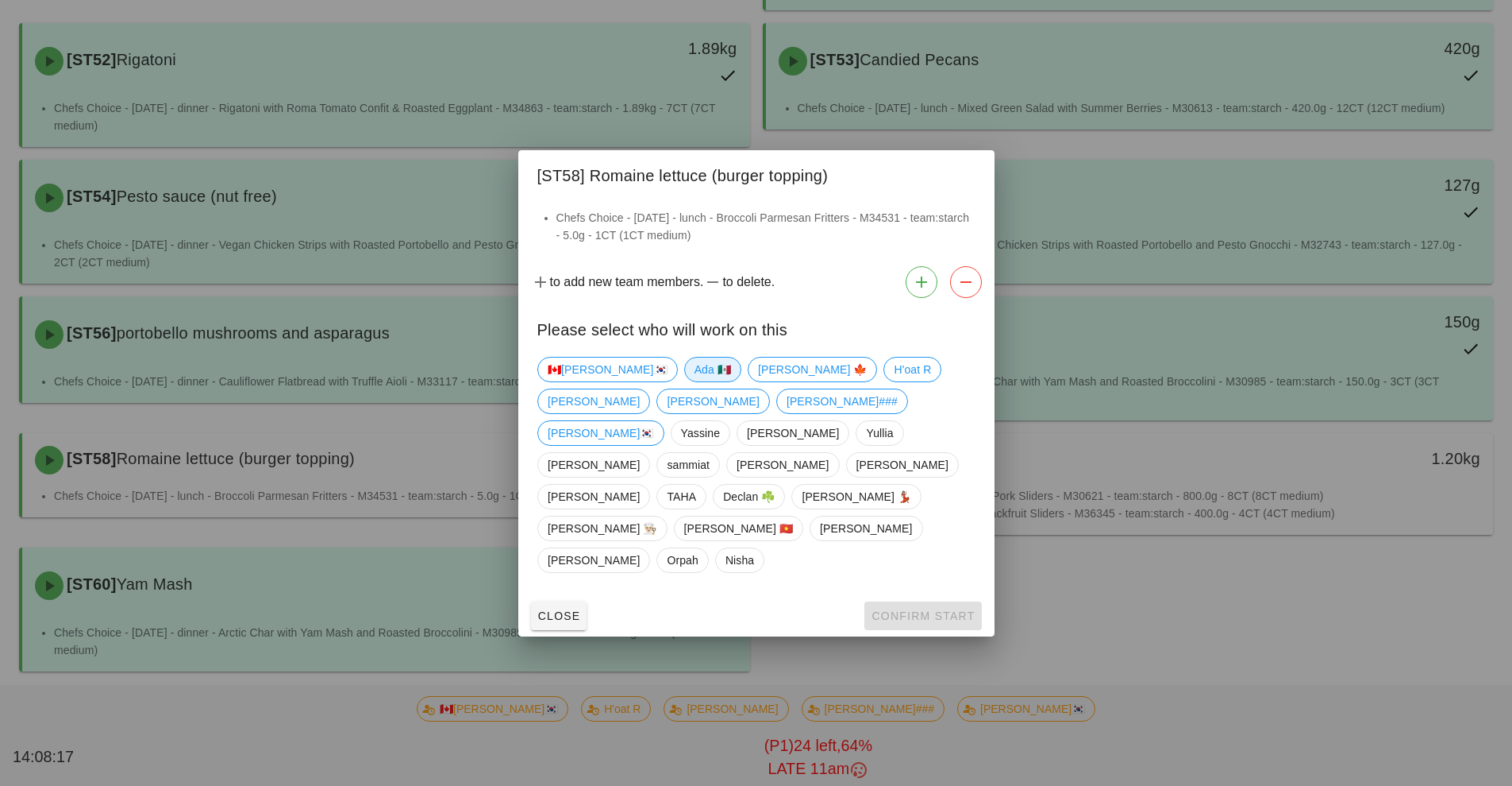
click at [694, 381] on span "Ada 🇲🇽" at bounding box center [712, 369] width 37 height 24
click at [907, 601] on button "Confirm Start" at bounding box center [923, 616] width 117 height 29
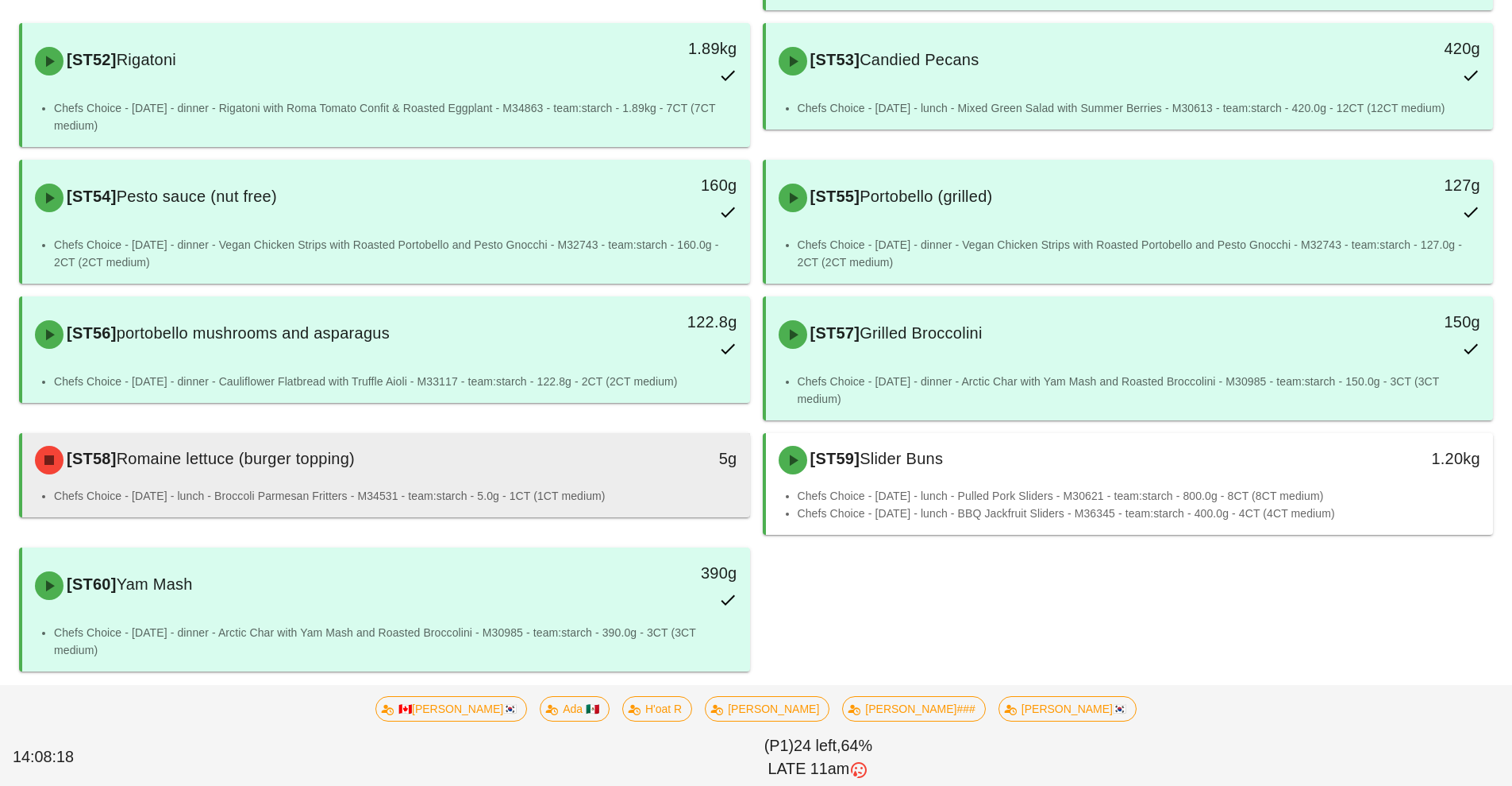
click at [454, 499] on li "Chefs Choice - [DATE] - lunch - Broccoli Parmesan Fritters - M34531 - team:star…" at bounding box center [396, 496] width 684 height 17
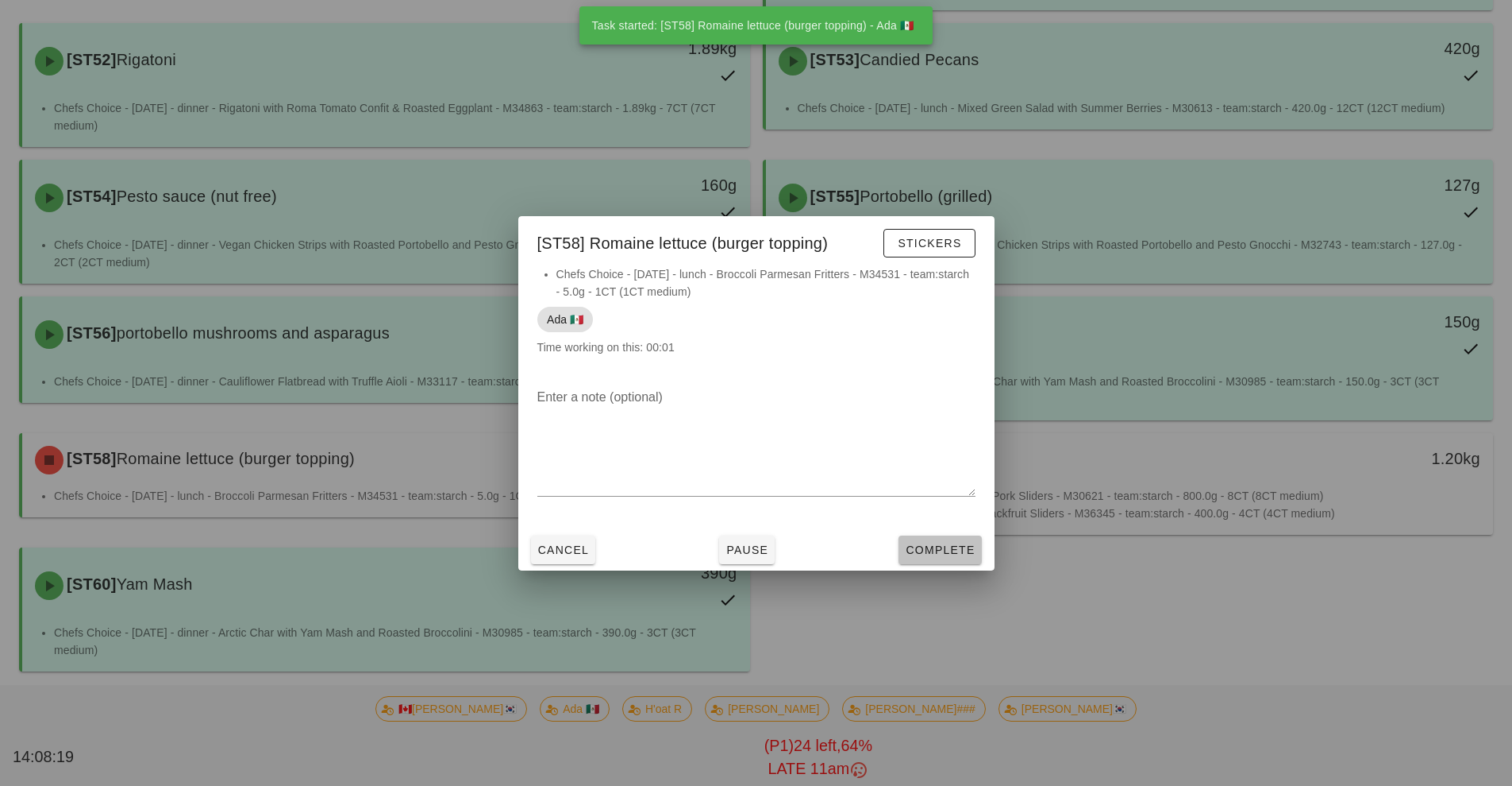
click at [940, 551] on span "Complete" at bounding box center [939, 549] width 70 height 13
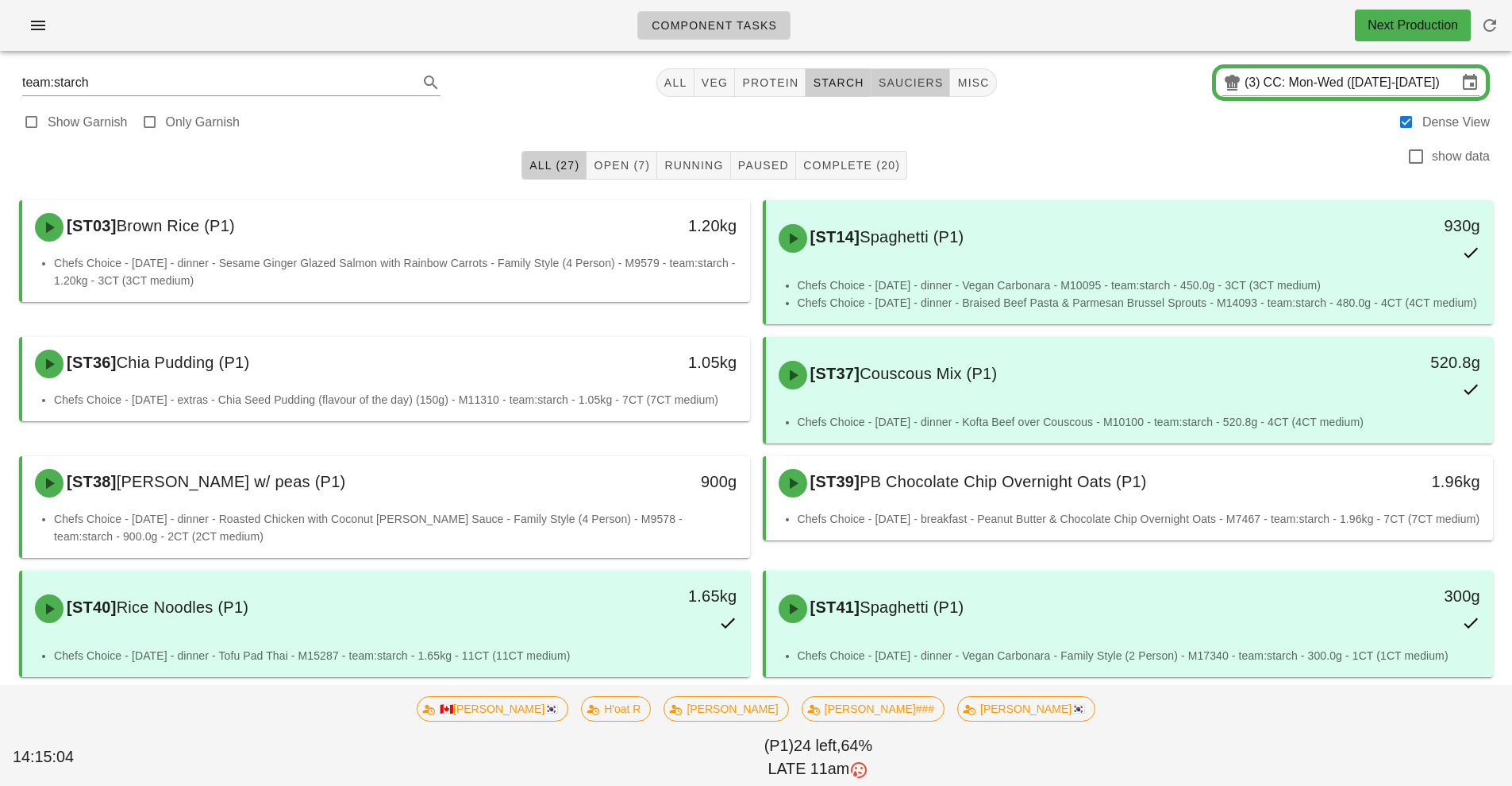
click at [925, 81] on span "sauciers" at bounding box center [911, 82] width 66 height 13
type input "team:sauciers"
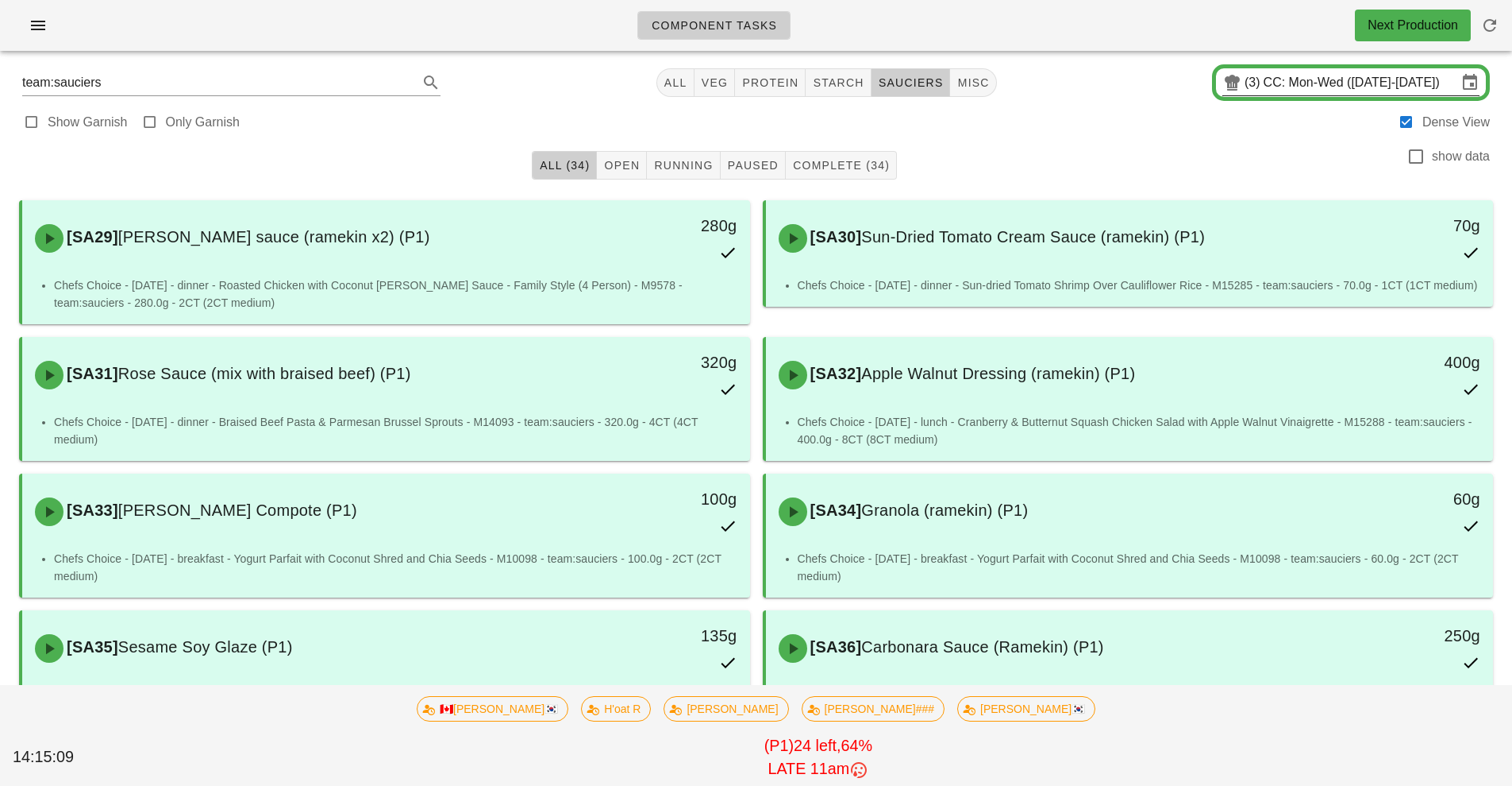
click at [1290, 90] on input "CC: Mon-Wed ([DATE]-[DATE])" at bounding box center [1360, 82] width 193 height 25
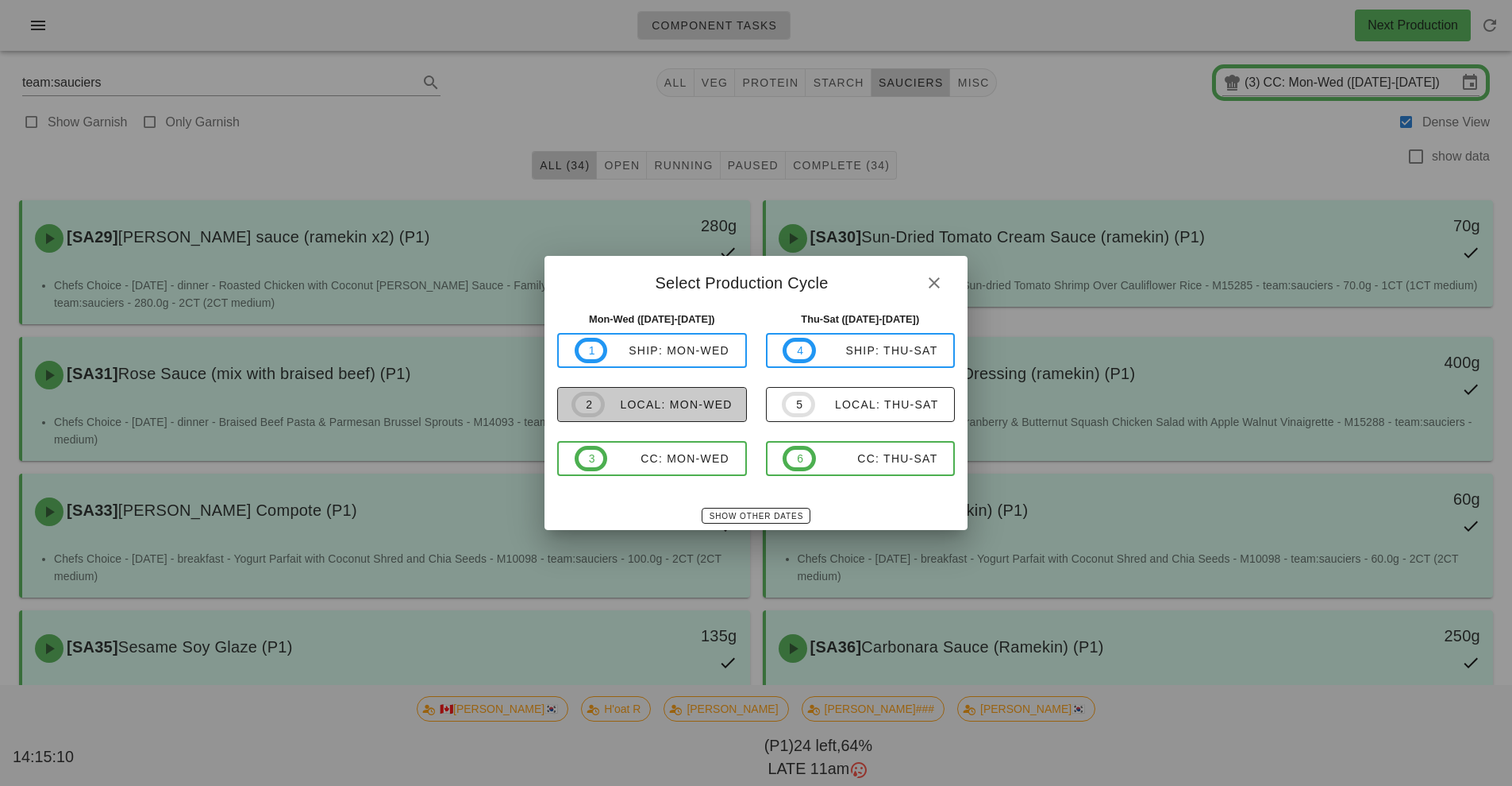
click at [697, 399] on div "local: Mon-Wed" at bounding box center [668, 404] width 128 height 13
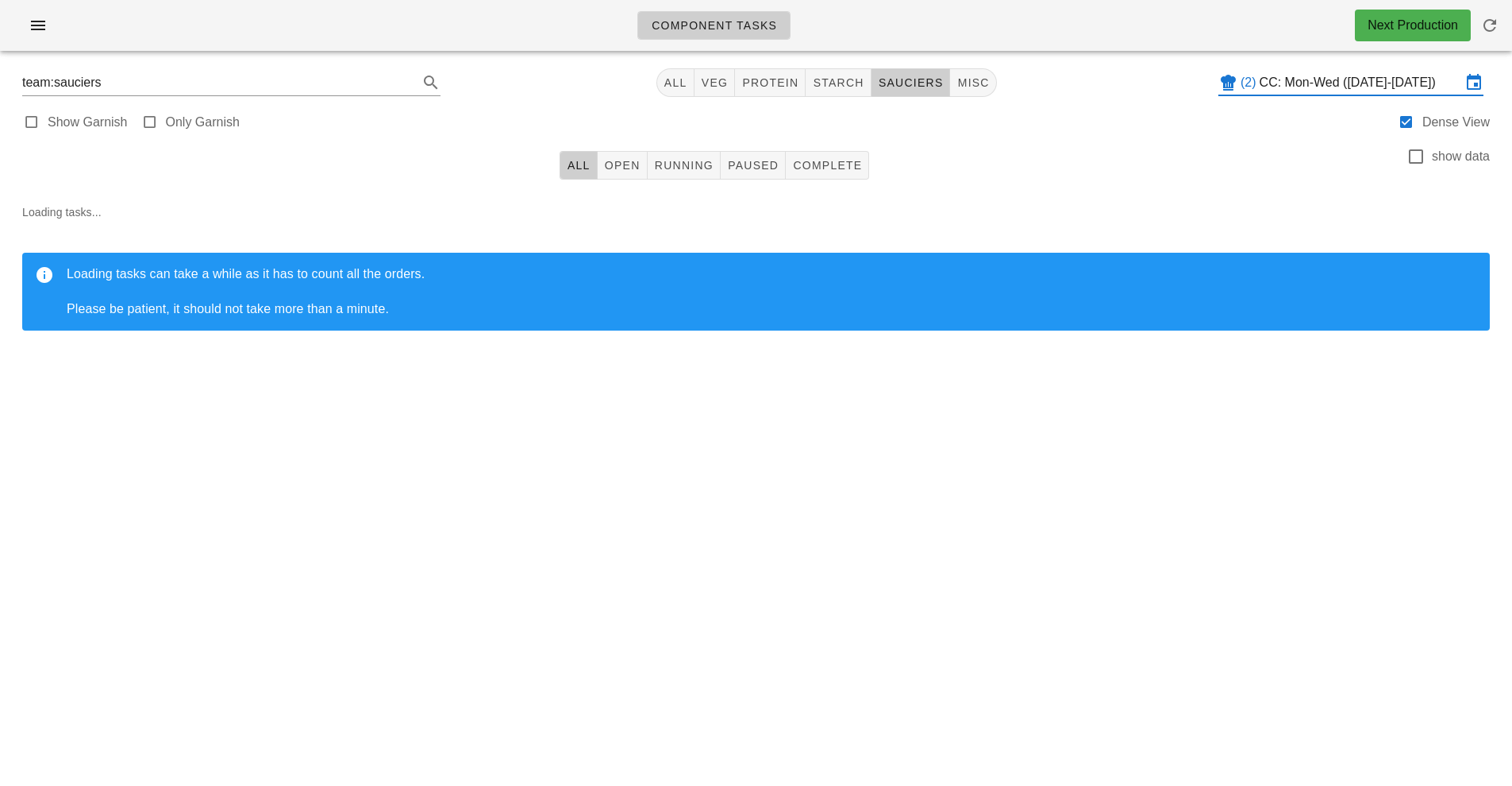
type input "local: Mon-Wed ([DATE]-[DATE])"
